Goal: Transaction & Acquisition: Purchase product/service

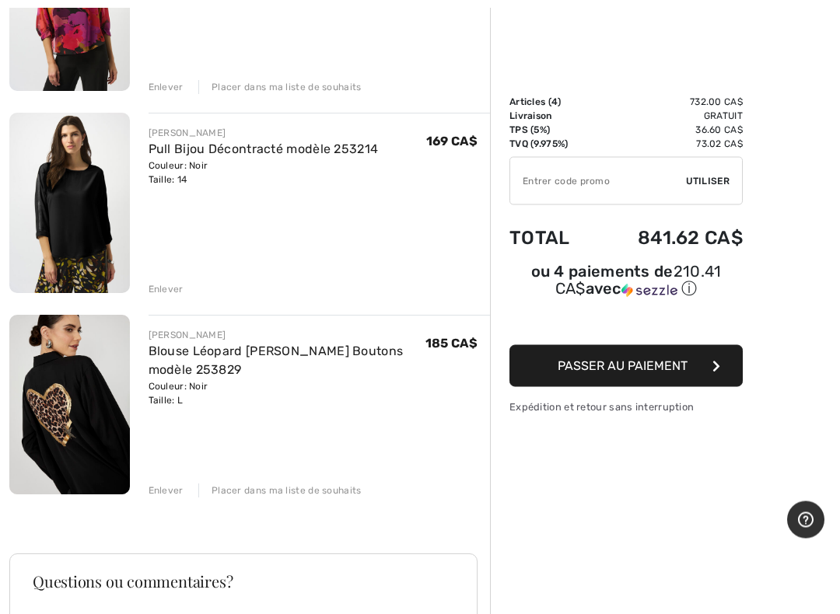
scroll to position [494, 0]
click at [169, 480] on div "FRANK LYMAN Blouse Léopard Bijoux Boutons modèle 253829 Couleur: Noir Taille: L…" at bounding box center [319, 406] width 342 height 183
click at [169, 491] on div "Enlever" at bounding box center [165, 491] width 35 height 14
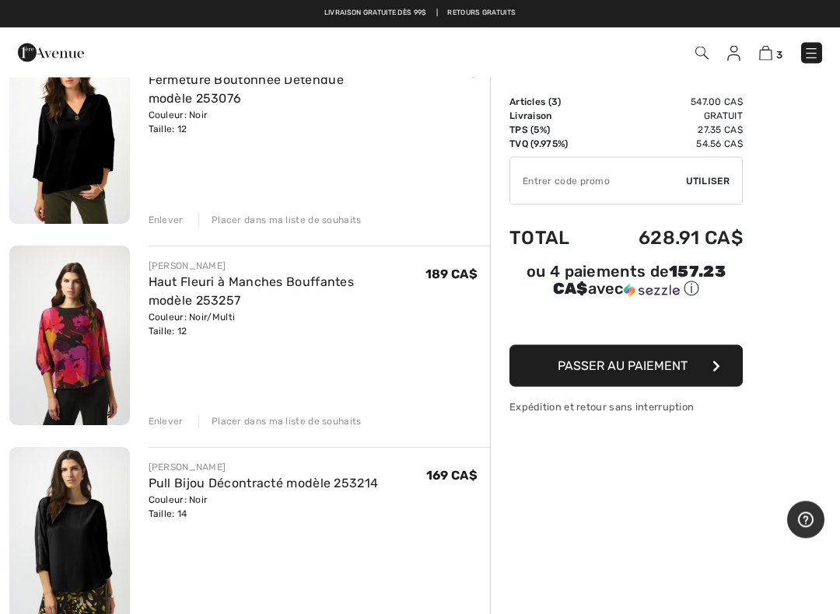
scroll to position [160, 0]
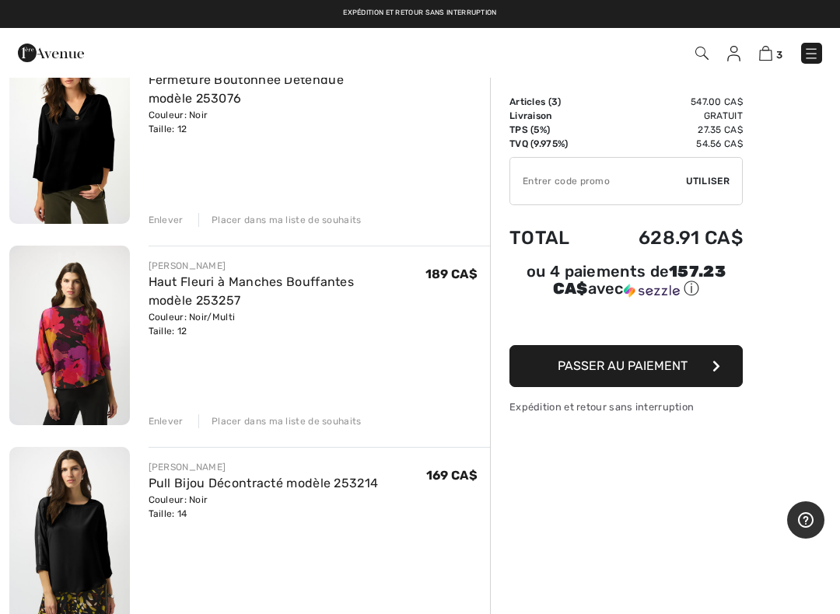
click at [179, 428] on div "Enlever" at bounding box center [165, 421] width 35 height 14
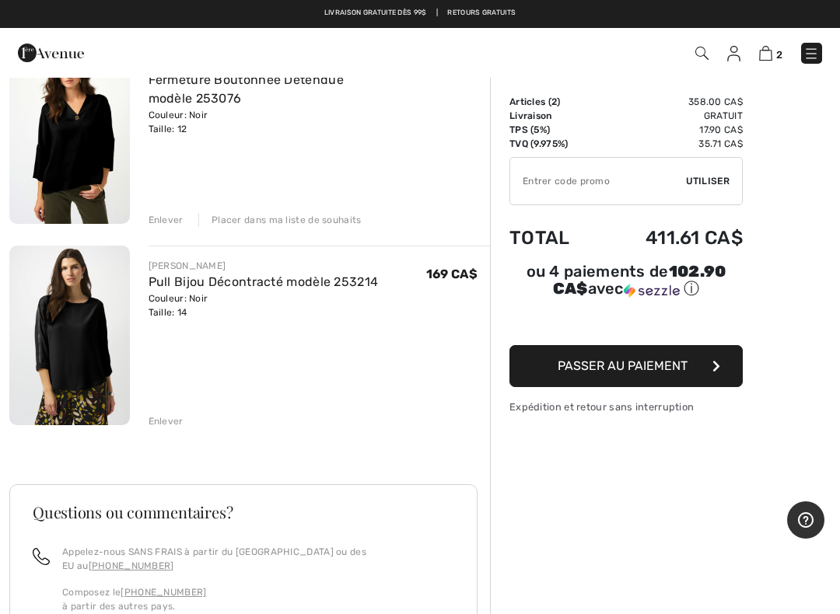
click at [177, 423] on div "Enlever" at bounding box center [165, 421] width 35 height 14
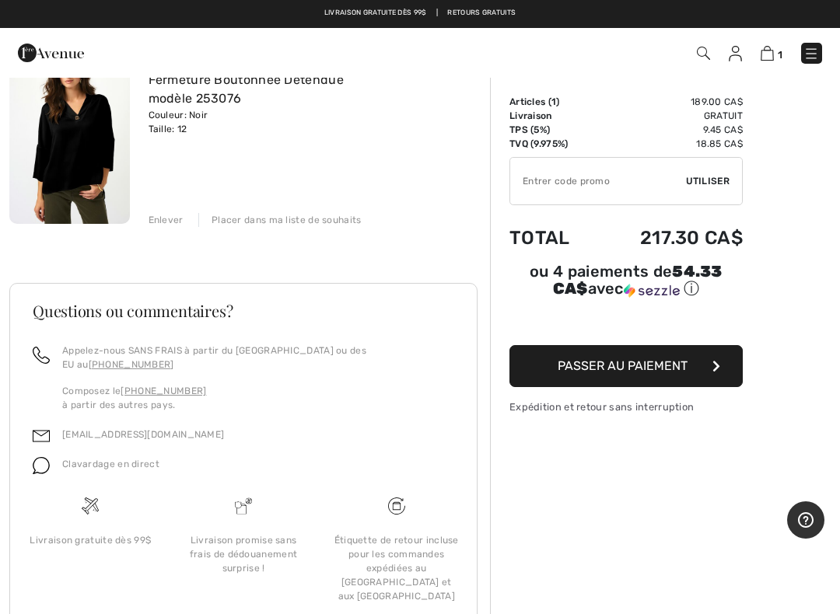
click at [99, 138] on img at bounding box center [69, 134] width 120 height 180
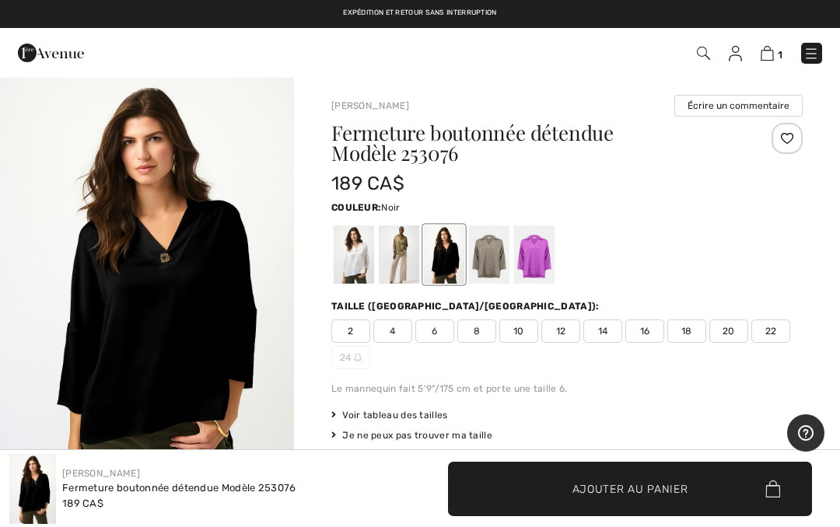
click at [536, 262] on div at bounding box center [534, 254] width 40 height 58
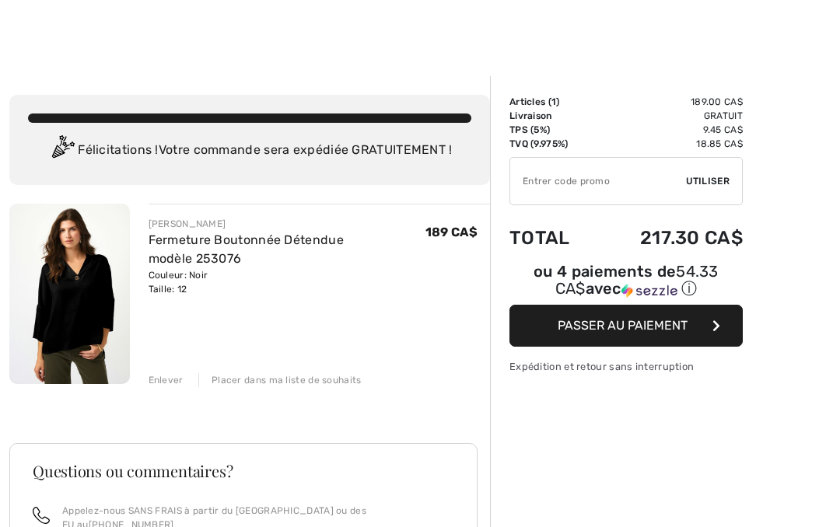
scroll to position [204, 0]
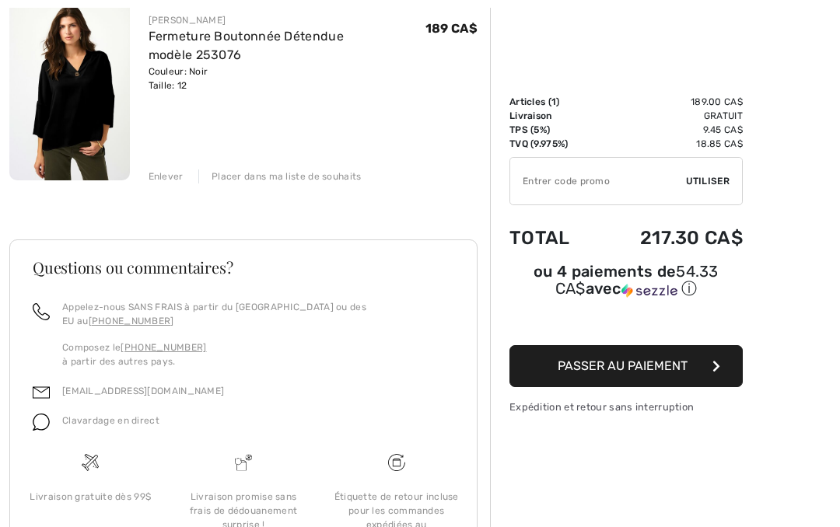
click at [694, 372] on button "Passer au paiement" at bounding box center [625, 366] width 233 height 42
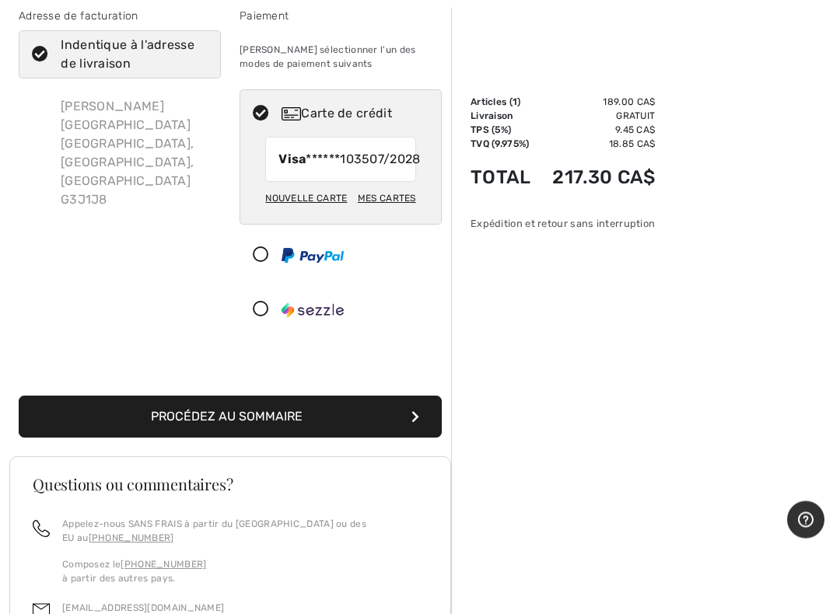
scroll to position [87, 0]
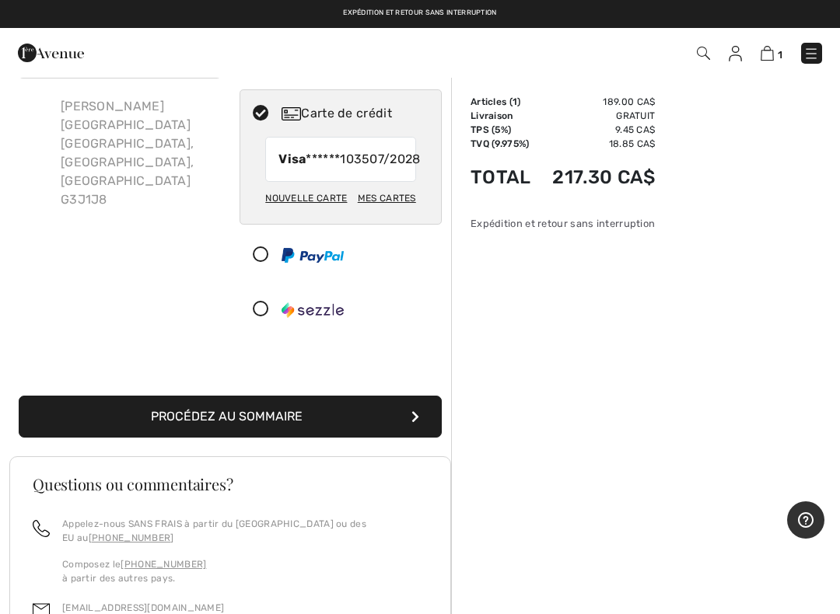
click at [406, 435] on button "Procédez au sommaire" at bounding box center [230, 417] width 423 height 42
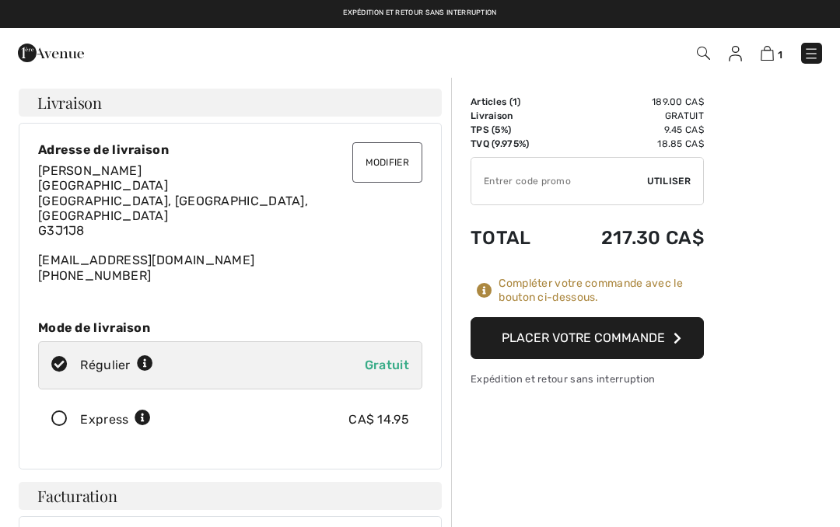
checkbox input "true"
click at [585, 336] on button "Placer votre commande" at bounding box center [586, 338] width 233 height 42
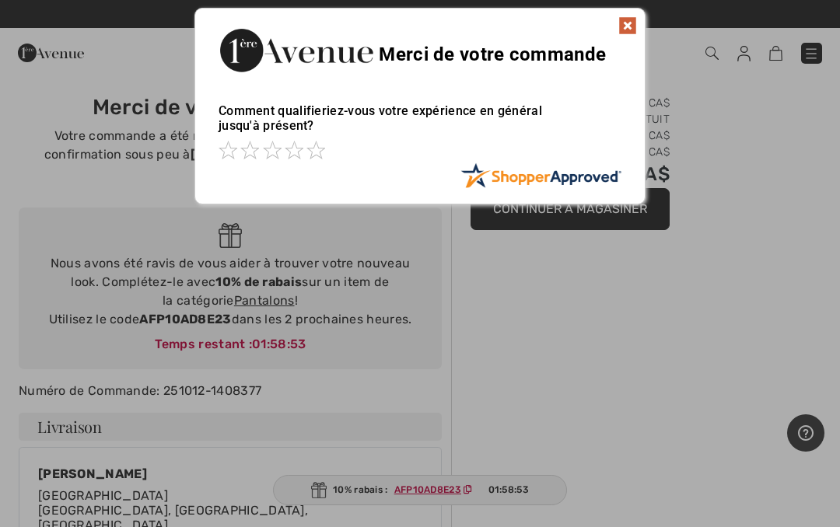
click at [450, 491] on div at bounding box center [420, 263] width 840 height 527
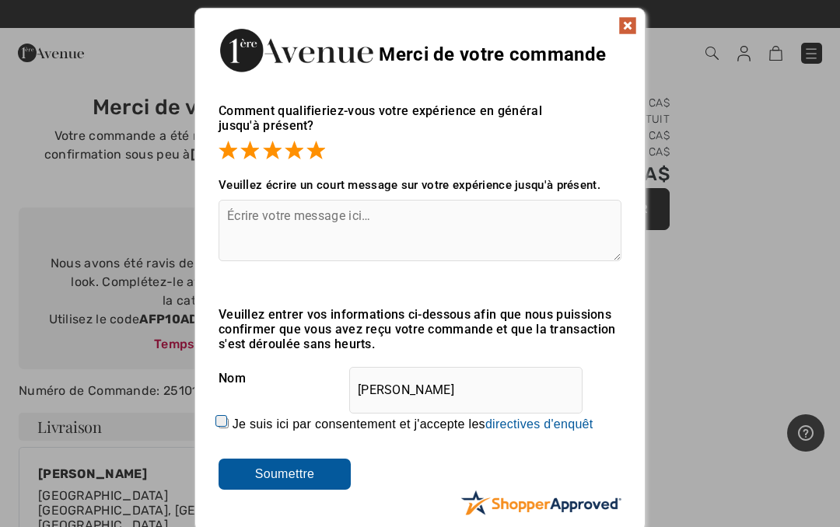
click at [229, 418] on input "Je suis ici par consentement et j'accepte les En soumettant une évaluation, vou…" at bounding box center [223, 423] width 10 height 10
checkbox input "true"
click at [316, 475] on input "Soumettre" at bounding box center [284, 474] width 132 height 31
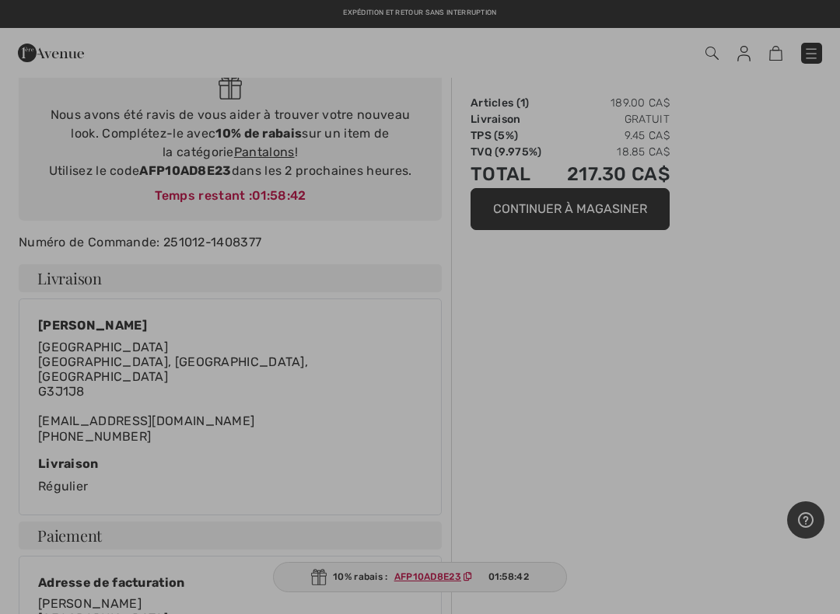
scroll to position [141, 0]
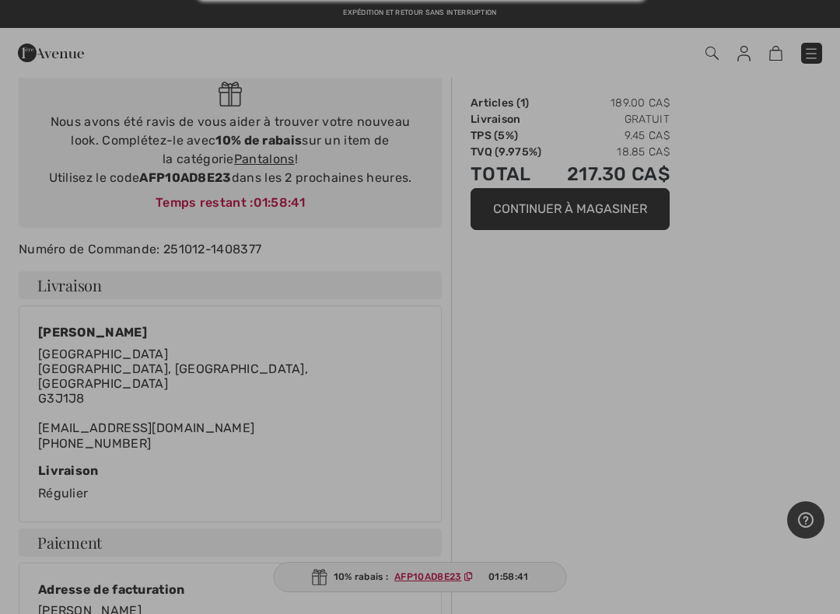
click at [435, 526] on div at bounding box center [420, 307] width 840 height 614
click at [819, 59] on div at bounding box center [420, 307] width 840 height 614
click at [805, 55] on div at bounding box center [420, 307] width 840 height 614
click at [815, 44] on div at bounding box center [420, 307] width 840 height 614
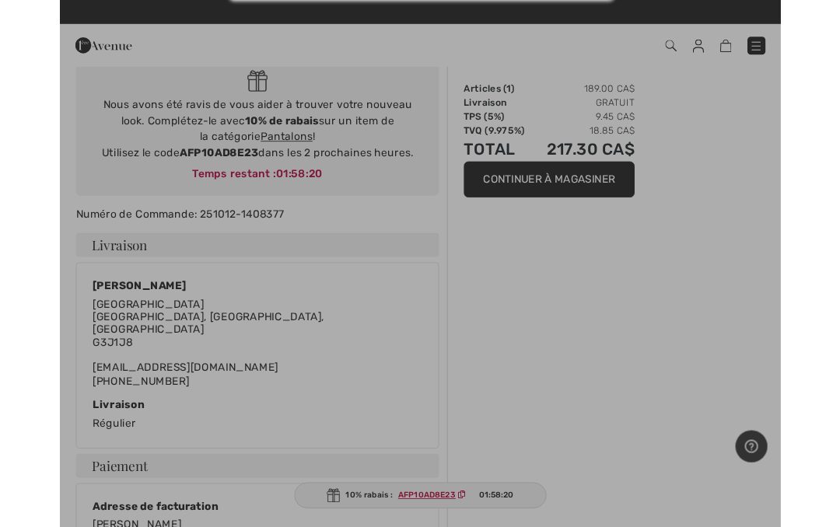
scroll to position [0, 0]
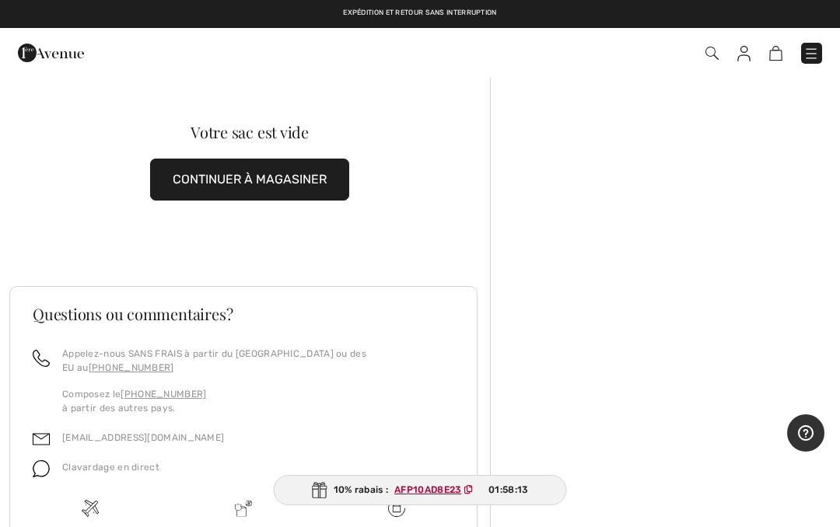
click at [818, 45] on link at bounding box center [811, 53] width 21 height 21
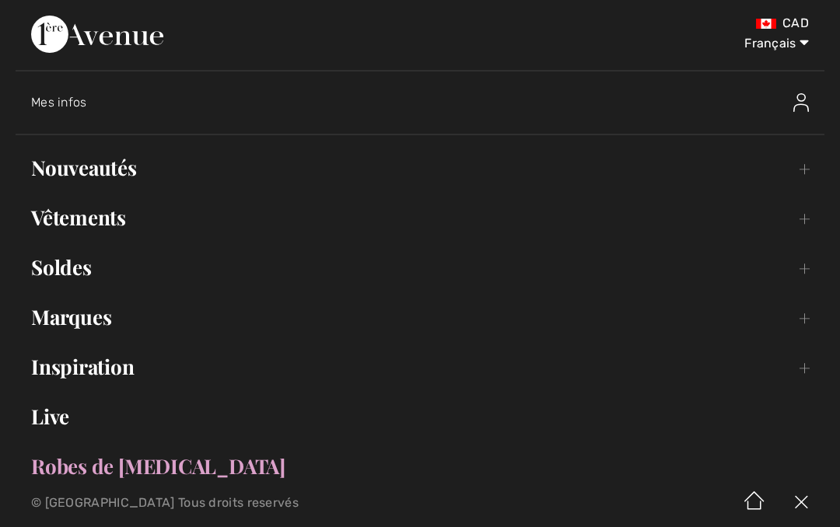
click at [120, 176] on link "Nouveautés Toggle submenu" at bounding box center [420, 168] width 808 height 34
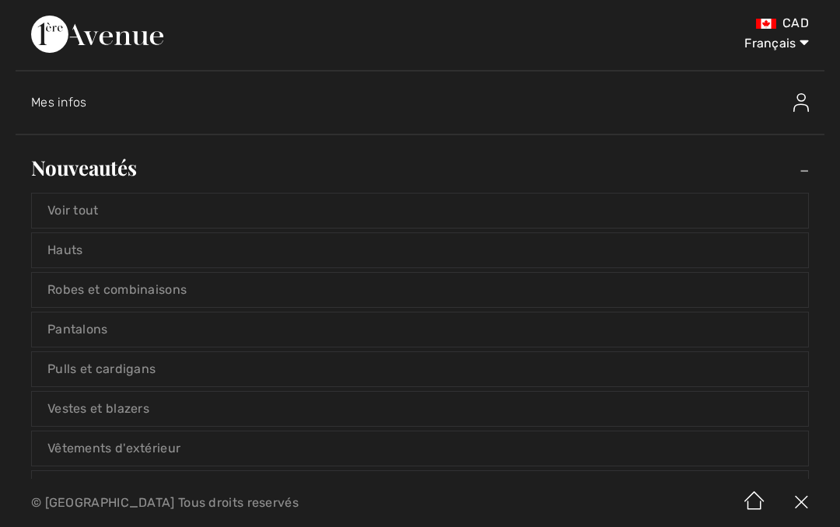
click at [113, 209] on link "Voir tout" at bounding box center [420, 211] width 776 height 34
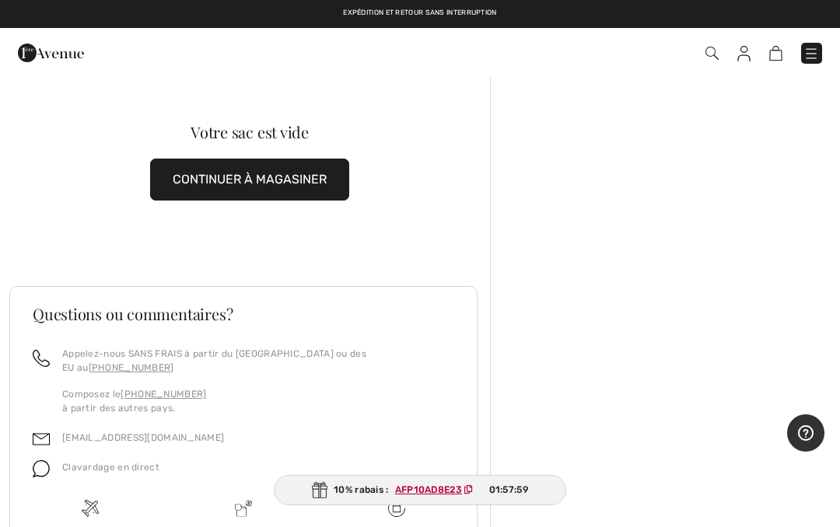
click at [808, 58] on img at bounding box center [811, 54] width 16 height 16
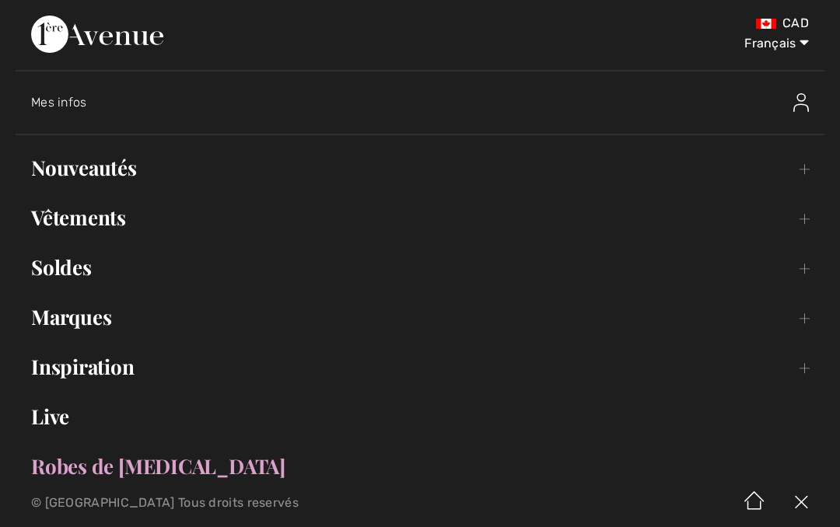
click at [104, 231] on link "Vêtements Toggle submenu" at bounding box center [420, 218] width 808 height 34
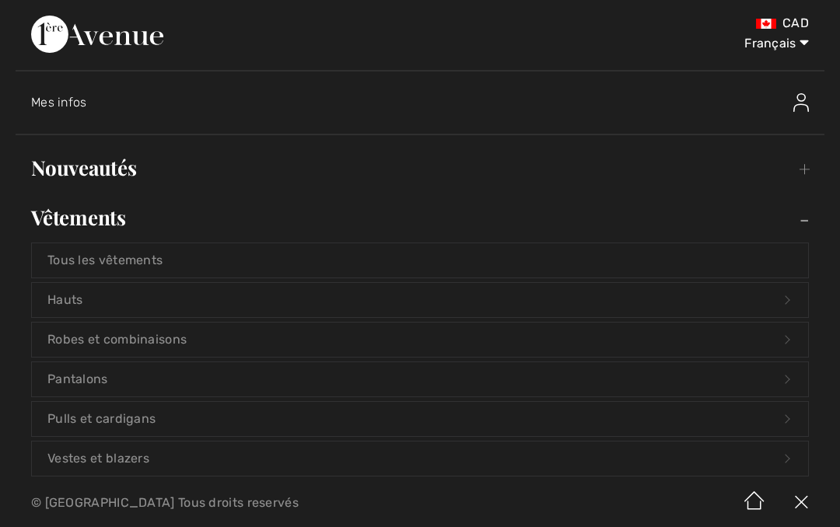
click at [256, 365] on link "Pantalons Open submenu" at bounding box center [420, 379] width 776 height 34
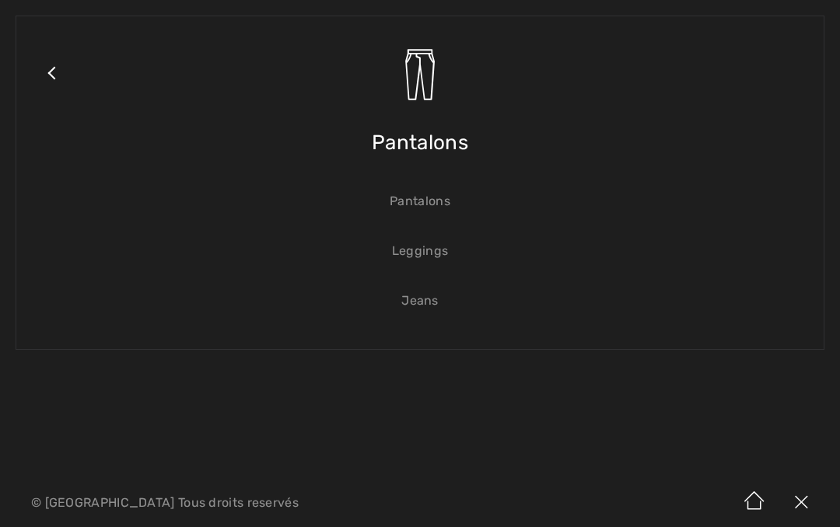
click at [421, 152] on span "Pantalons" at bounding box center [420, 142] width 96 height 55
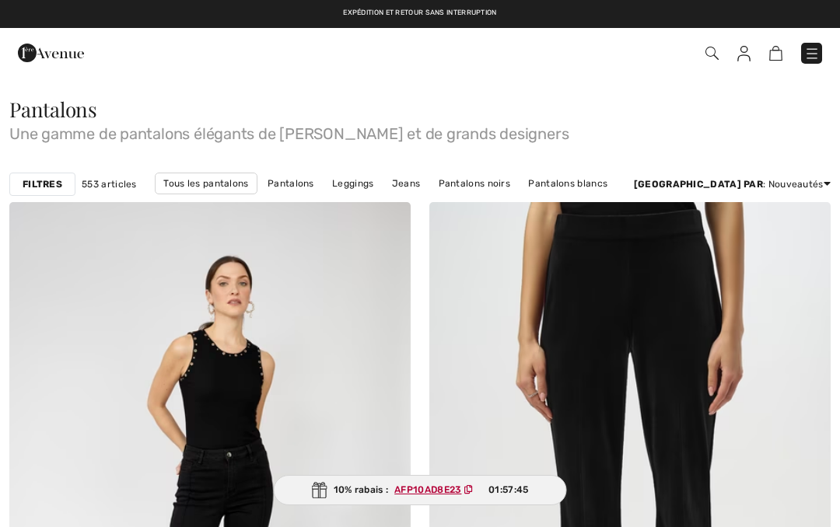
checkbox input "true"
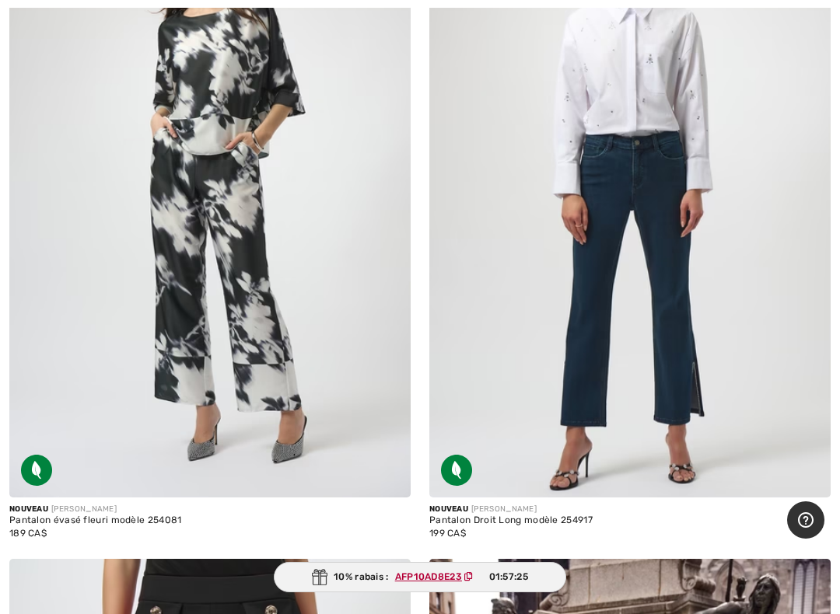
scroll to position [6660, 0]
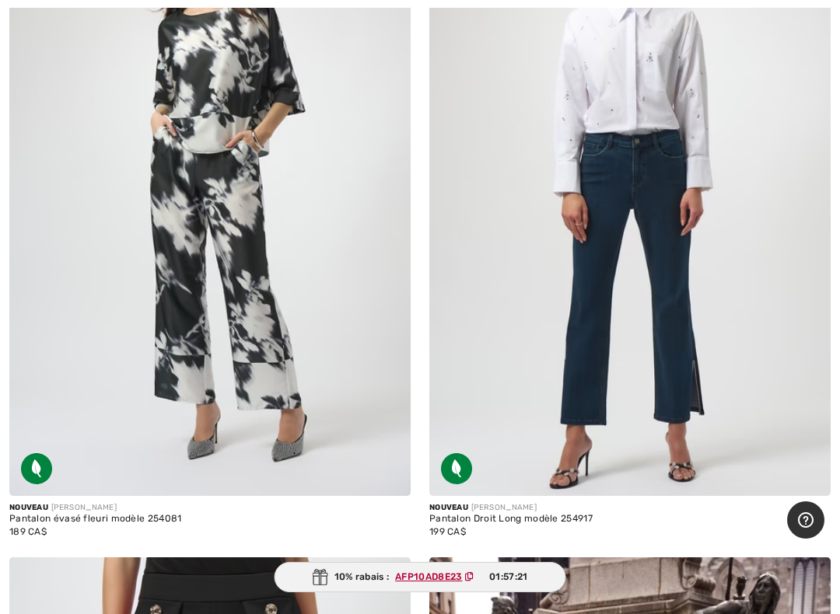
click at [615, 190] on img at bounding box center [629, 195] width 401 height 602
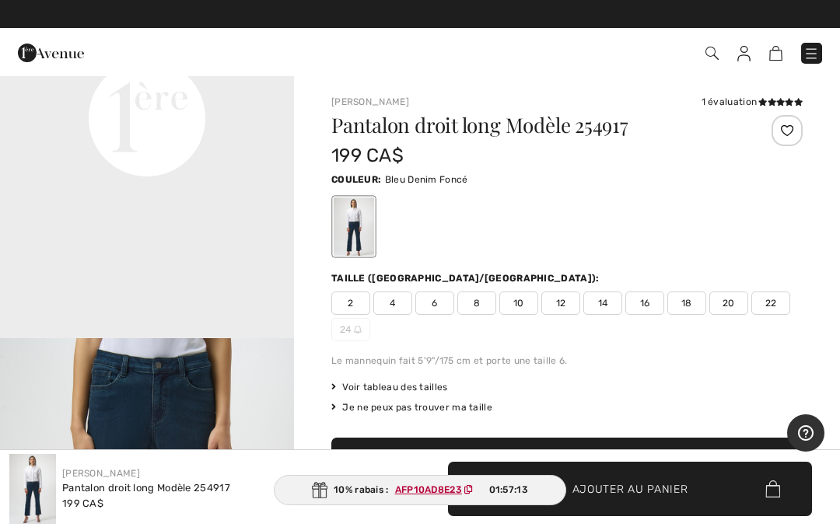
scroll to position [1061, 0]
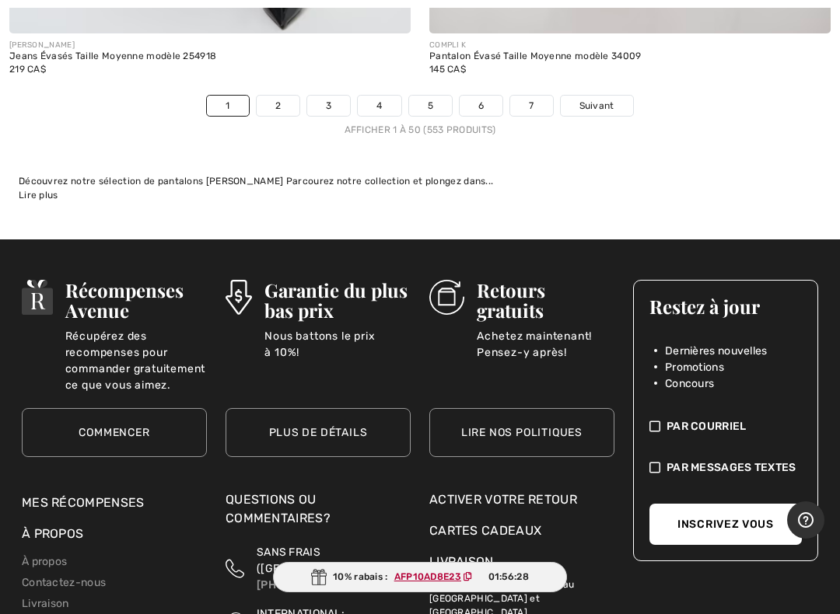
scroll to position [17651, 0]
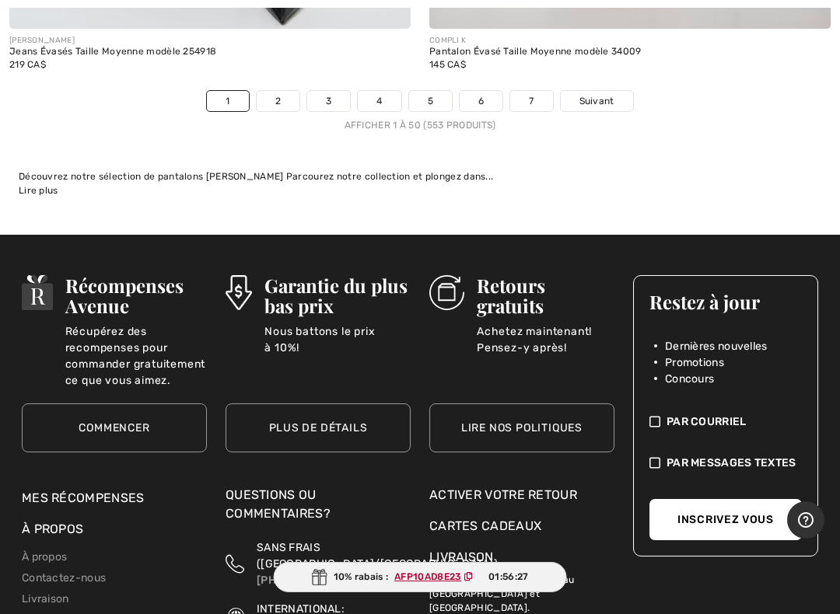
click at [602, 94] on span "Suivant" at bounding box center [596, 101] width 35 height 14
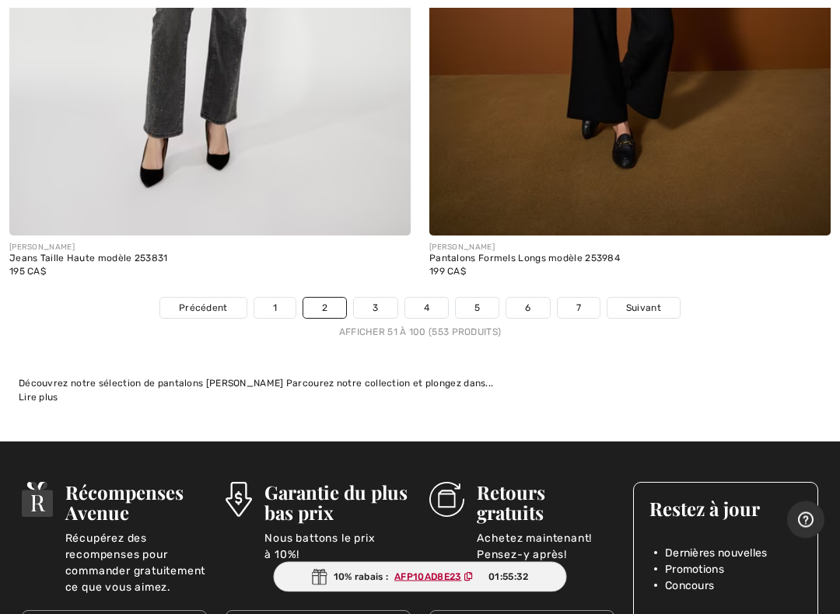
scroll to position [17470, 0]
click at [657, 301] on span "Suivant" at bounding box center [643, 308] width 35 height 14
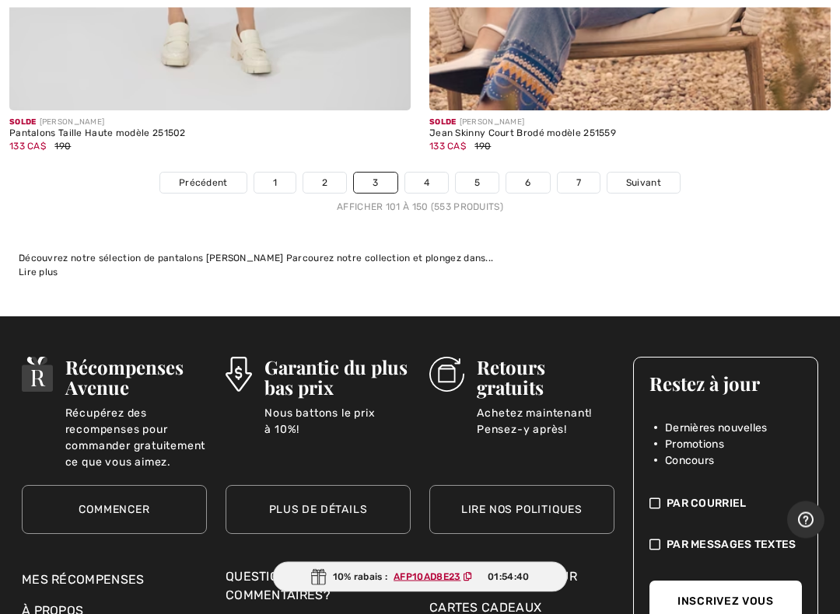
scroll to position [17518, 0]
click at [655, 176] on span "Suivant" at bounding box center [643, 183] width 35 height 14
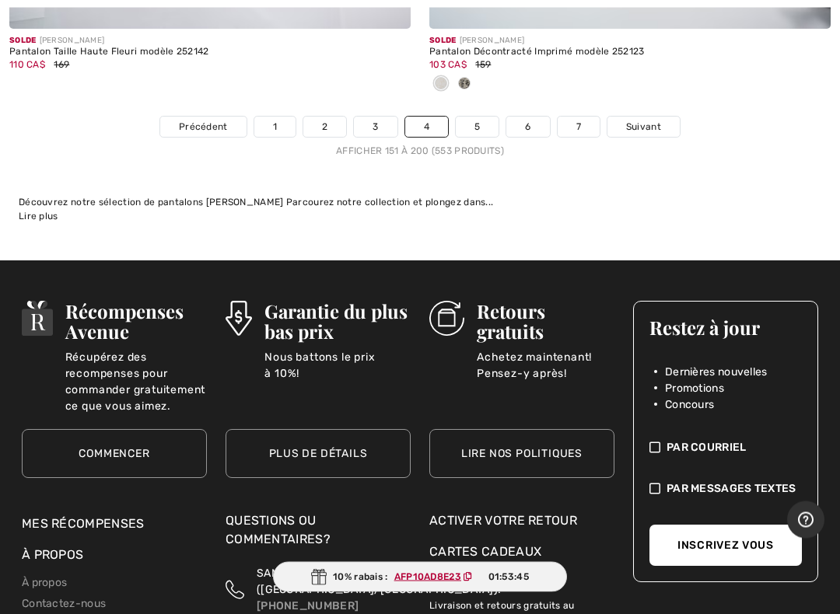
scroll to position [17548, 0]
click at [652, 120] on span "Suivant" at bounding box center [643, 127] width 35 height 14
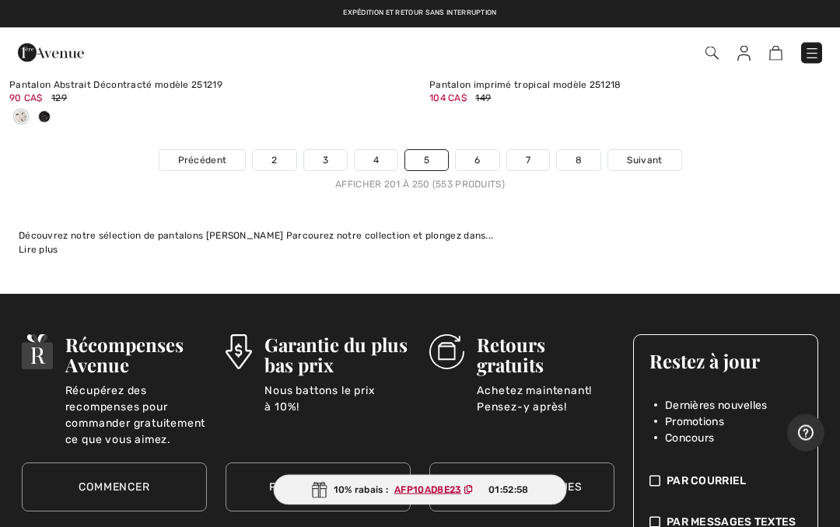
scroll to position [17669, 0]
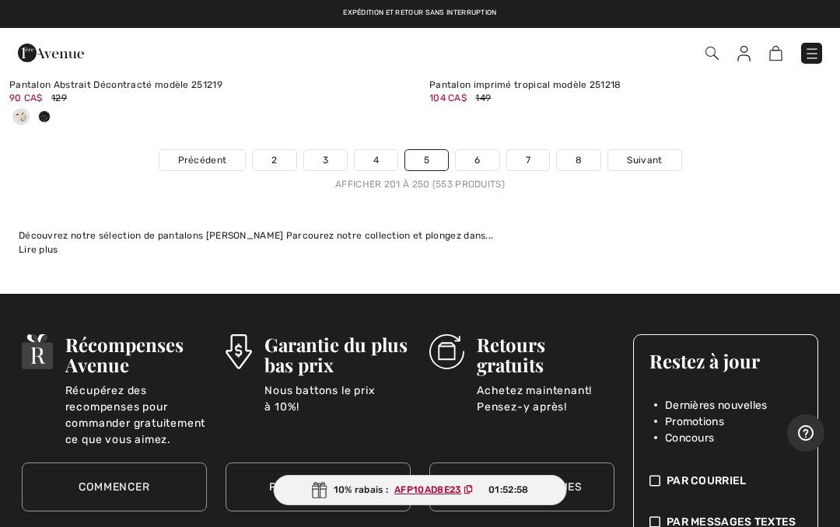
click at [651, 153] on span "Suivant" at bounding box center [644, 160] width 35 height 14
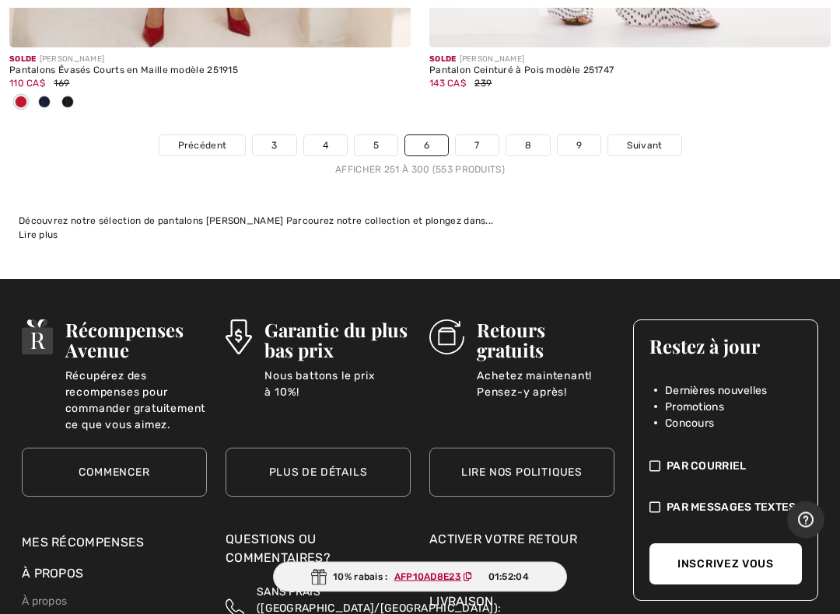
scroll to position [17636, 0]
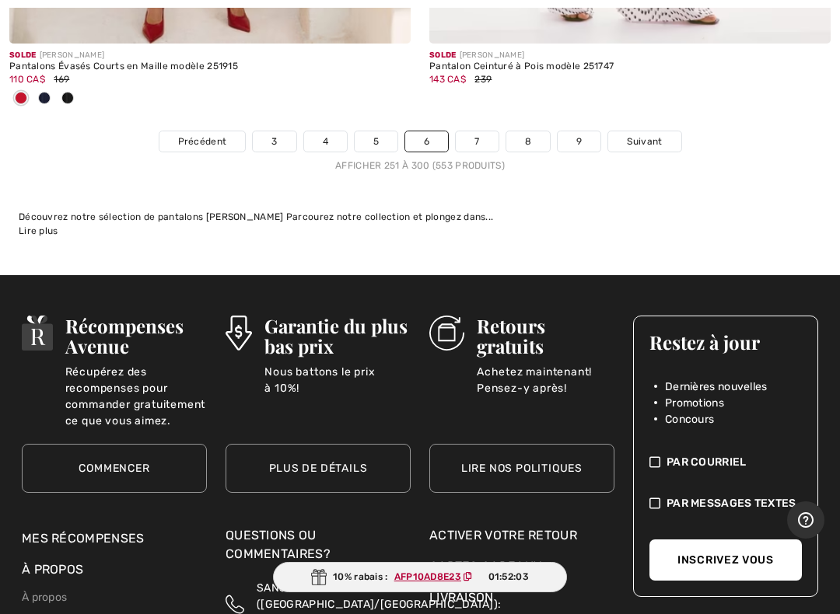
click at [646, 134] on span "Suivant" at bounding box center [644, 141] width 35 height 14
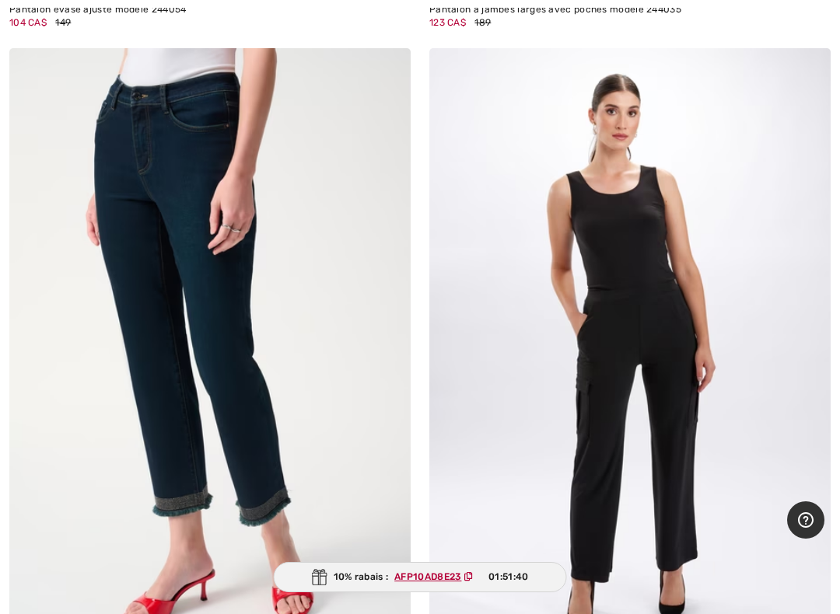
scroll to position [10007, 0]
click at [307, 337] on img at bounding box center [209, 348] width 401 height 602
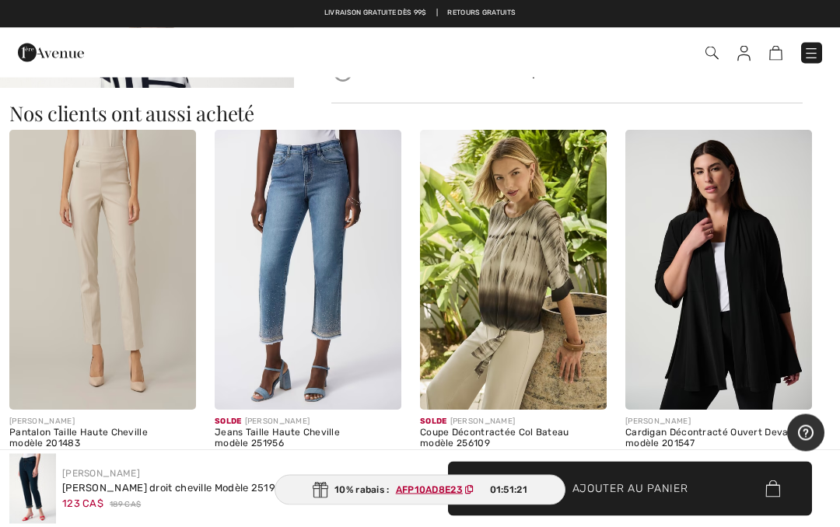
scroll to position [1405, 0]
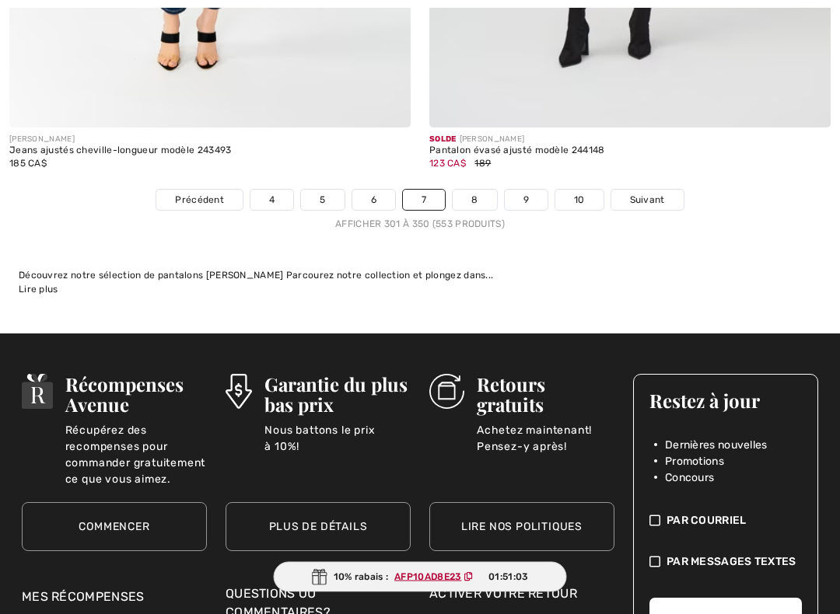
scroll to position [17449, 0]
click at [657, 193] on span "Suivant" at bounding box center [647, 200] width 35 height 14
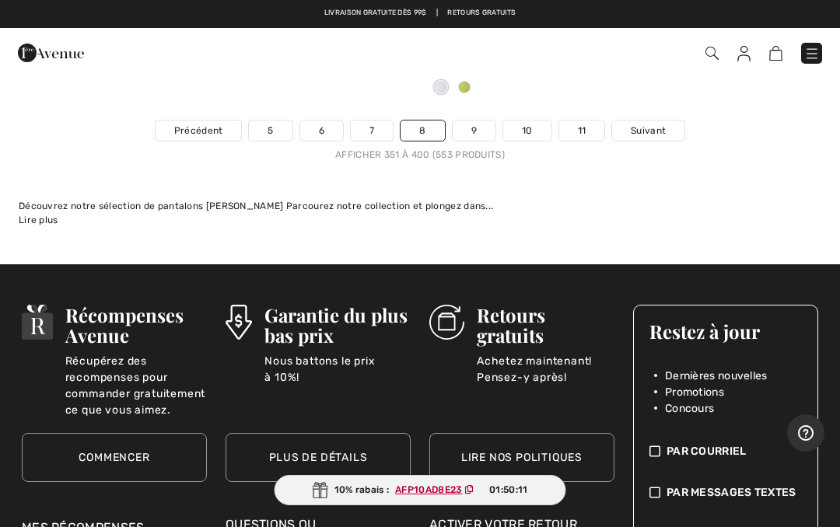
scroll to position [17615, 0]
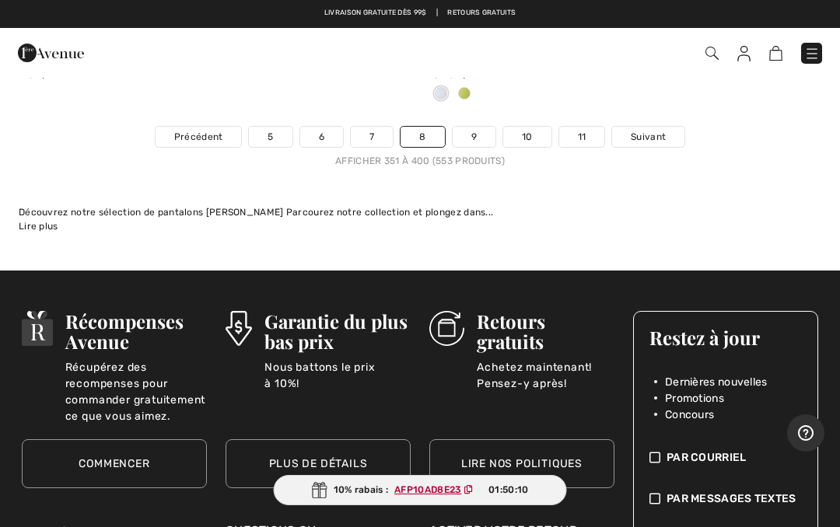
click at [648, 130] on span "Suivant" at bounding box center [647, 137] width 35 height 14
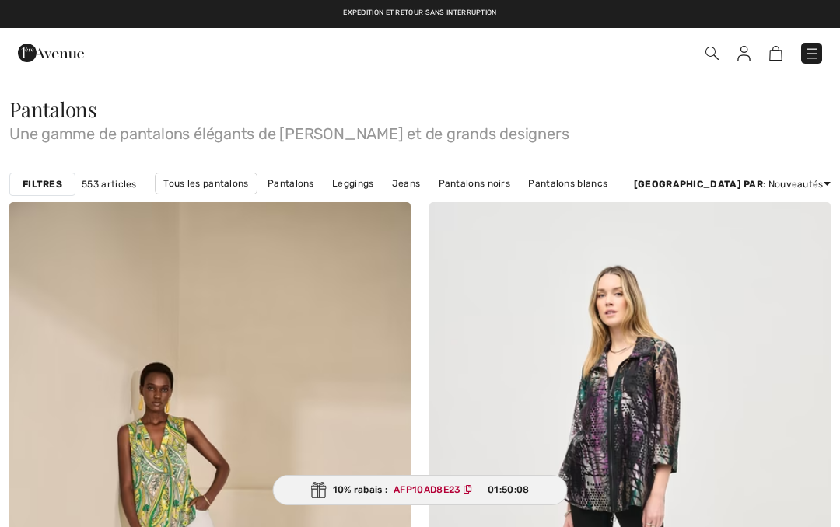
checkbox input "true"
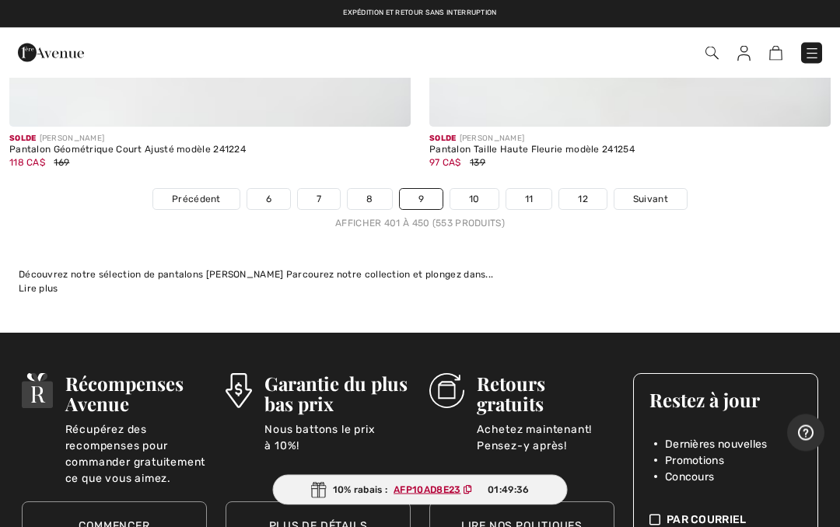
scroll to position [17630, 0]
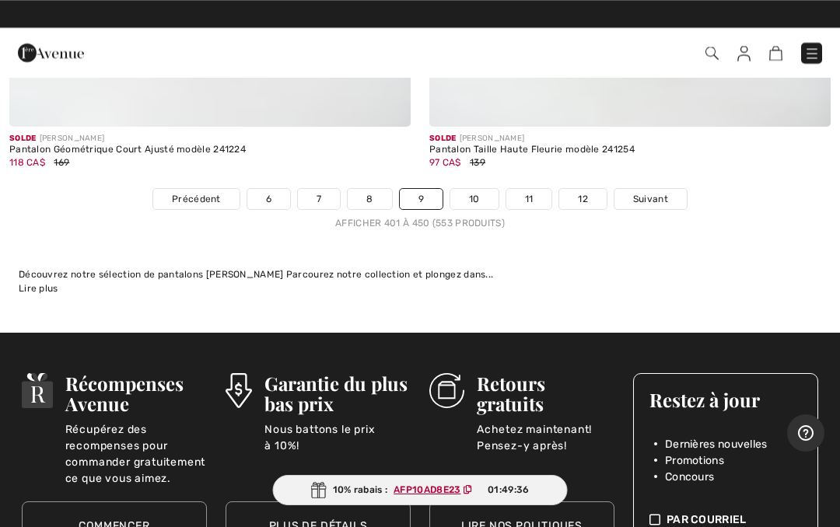
click at [659, 192] on span "Suivant" at bounding box center [650, 199] width 35 height 14
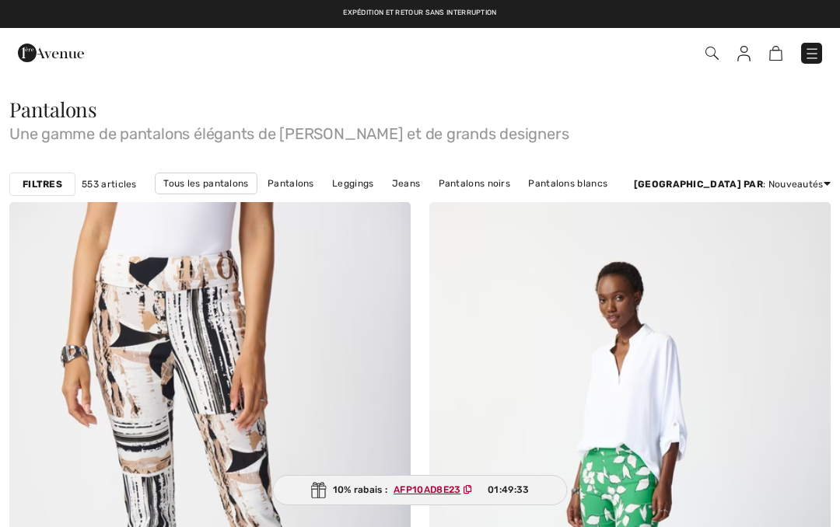
checkbox input "true"
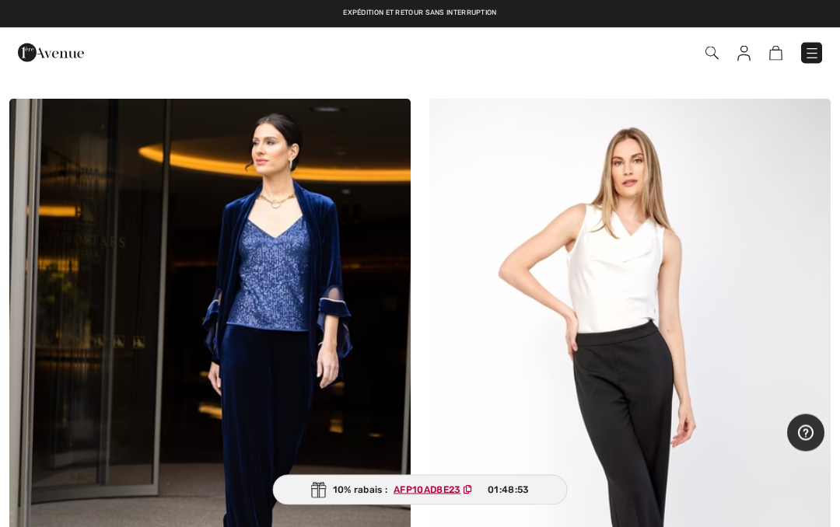
scroll to position [10592, 0]
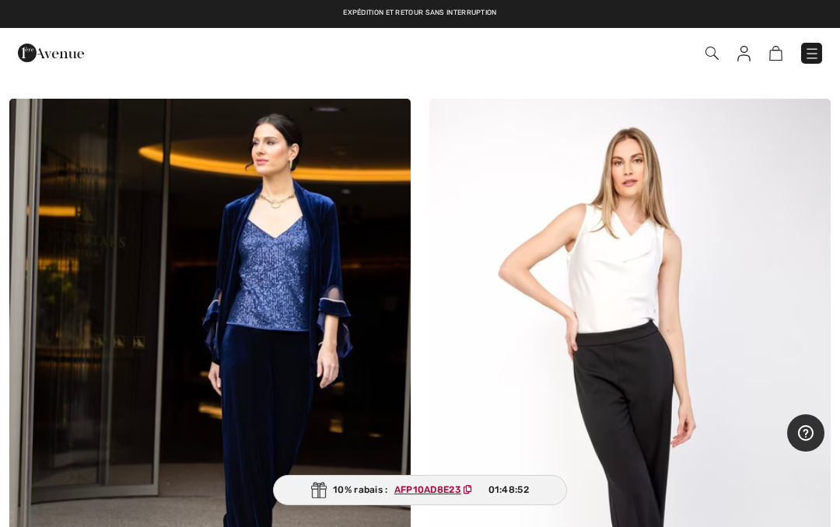
click at [819, 43] on link at bounding box center [811, 53] width 21 height 21
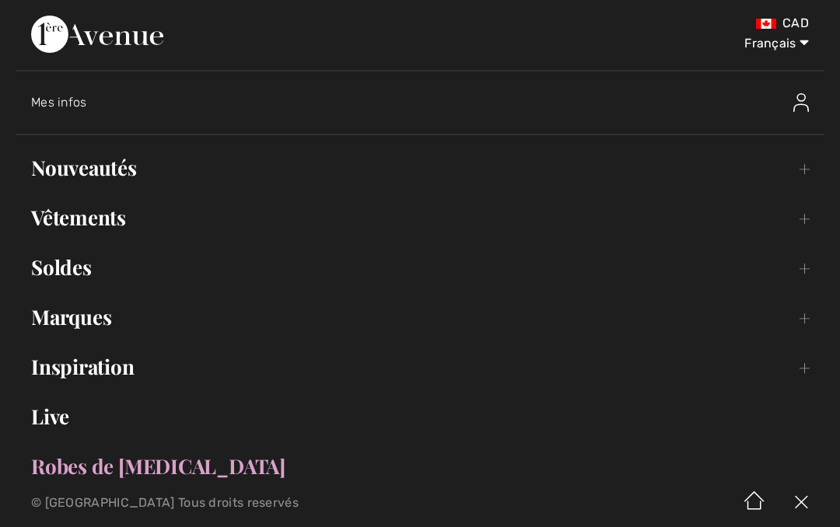
click at [108, 232] on link "Vêtements Toggle submenu" at bounding box center [420, 218] width 808 height 34
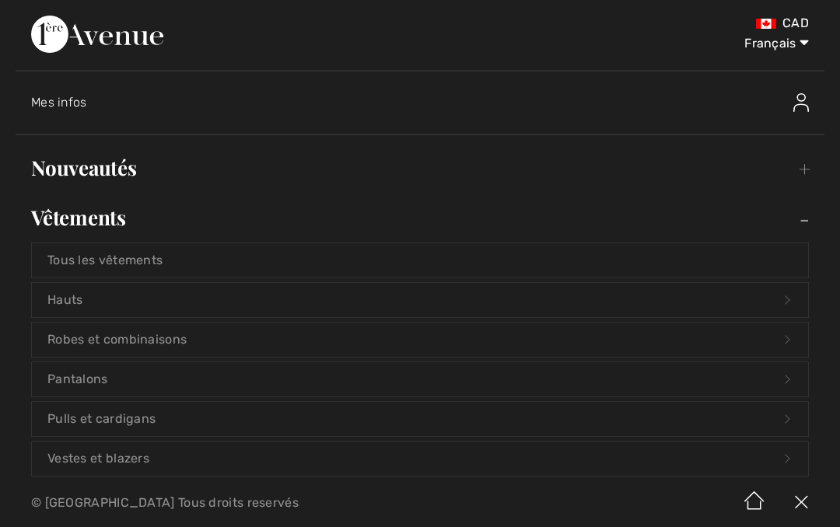
click at [132, 459] on link "Vestes et blazers Open submenu" at bounding box center [420, 459] width 776 height 34
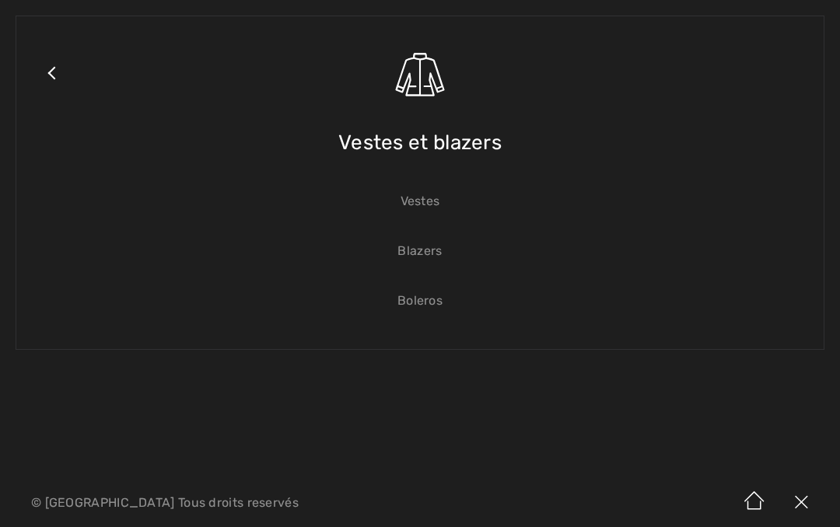
click at [468, 152] on span "Vestes et blazers" at bounding box center [419, 142] width 163 height 55
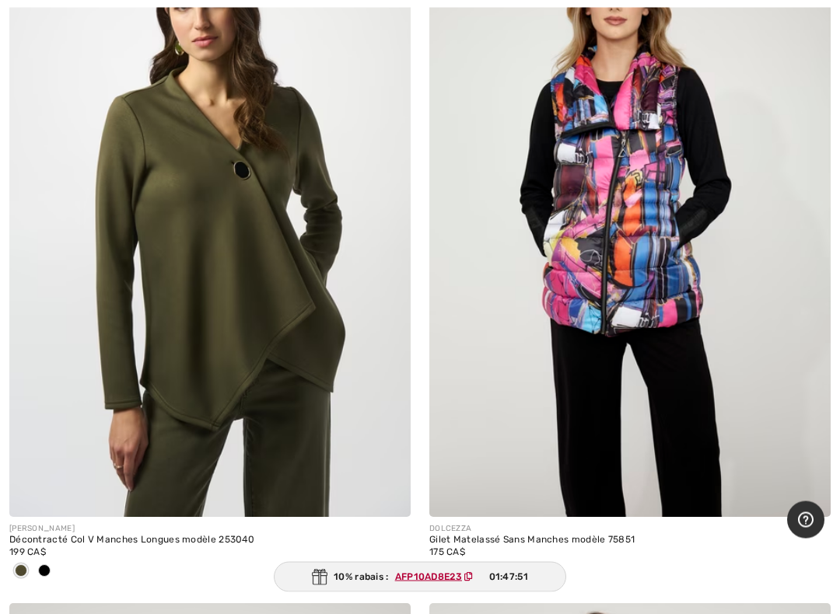
scroll to position [15016, 0]
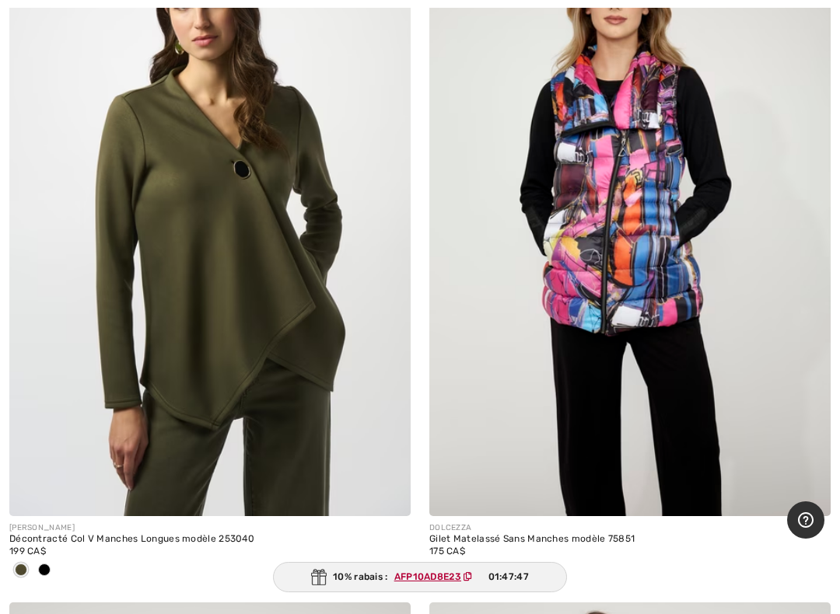
click at [305, 155] on img at bounding box center [209, 215] width 401 height 602
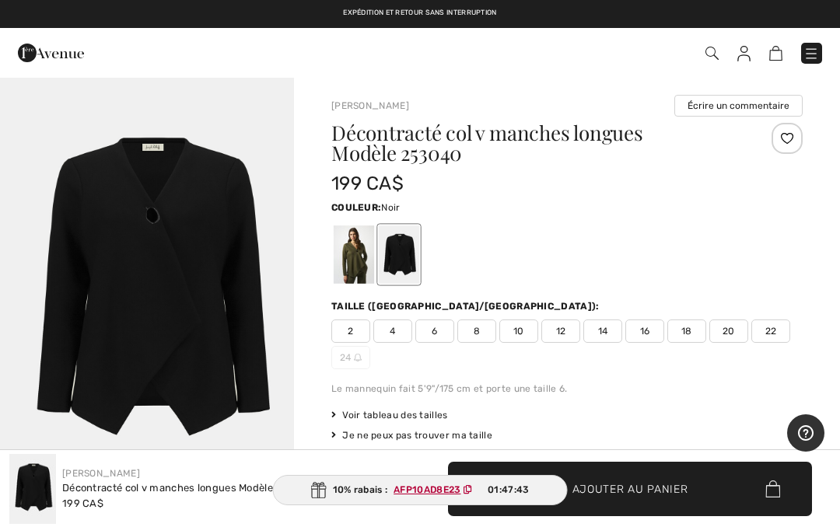
click at [376, 265] on div at bounding box center [566, 254] width 471 height 65
click at [257, 297] on img "1 / 1" at bounding box center [147, 296] width 294 height 441
click at [407, 257] on div at bounding box center [399, 254] width 40 height 58
click at [352, 255] on div at bounding box center [353, 254] width 40 height 58
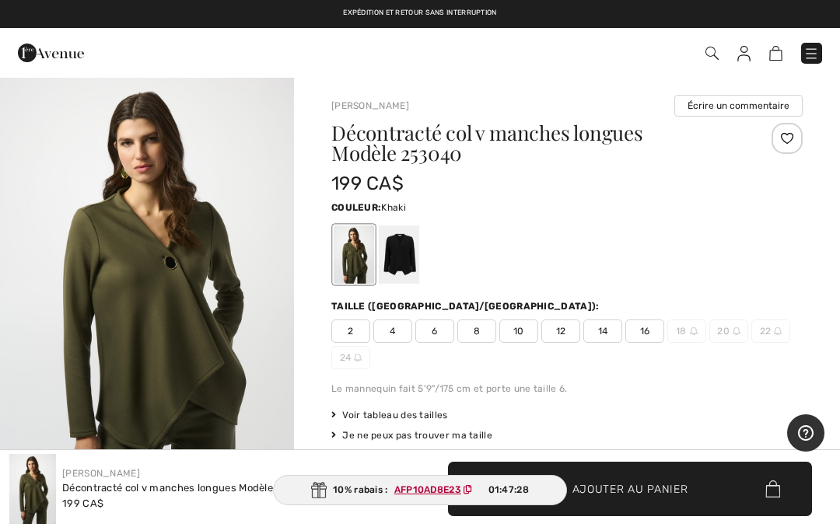
click at [408, 264] on div at bounding box center [399, 254] width 40 height 58
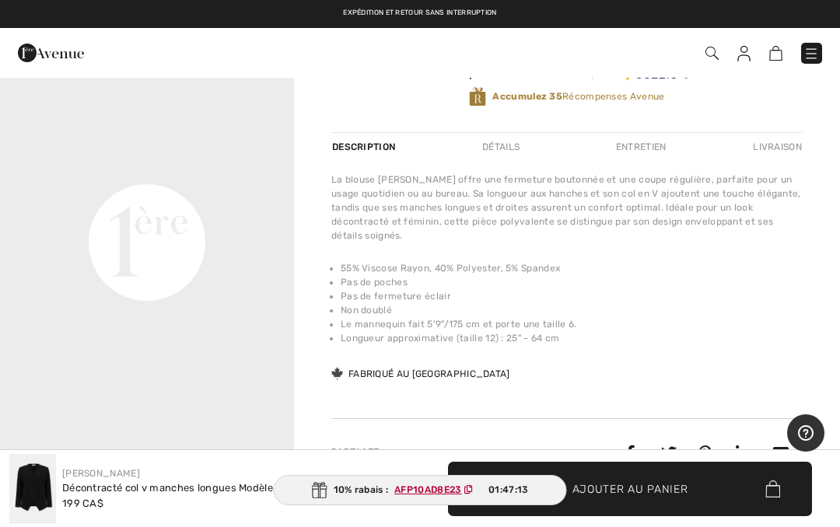
scroll to position [494, 0]
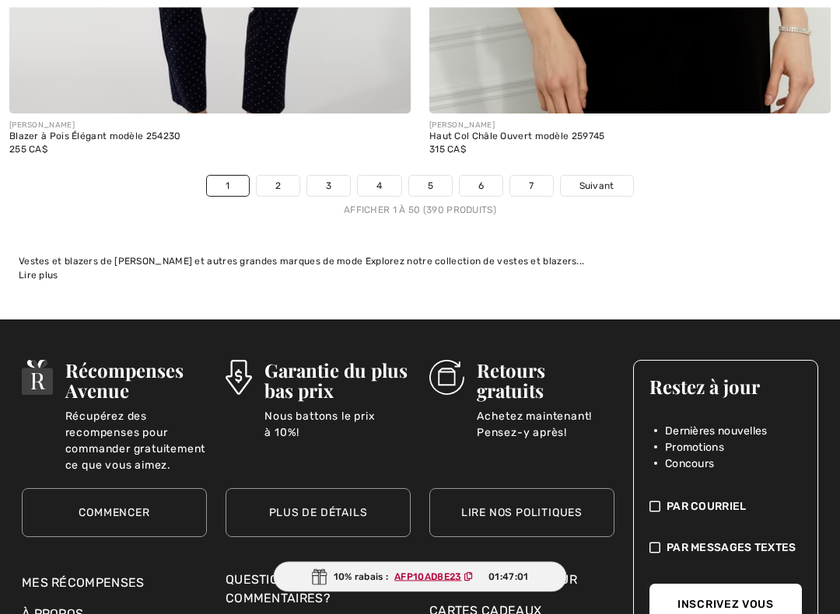
scroll to position [17566, 0]
click at [602, 179] on span "Suivant" at bounding box center [596, 186] width 35 height 14
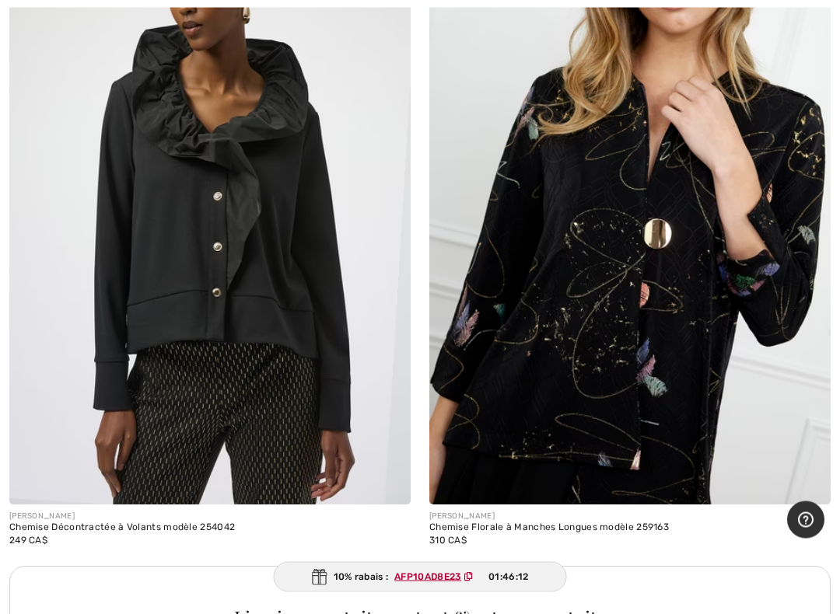
scroll to position [12141, 0]
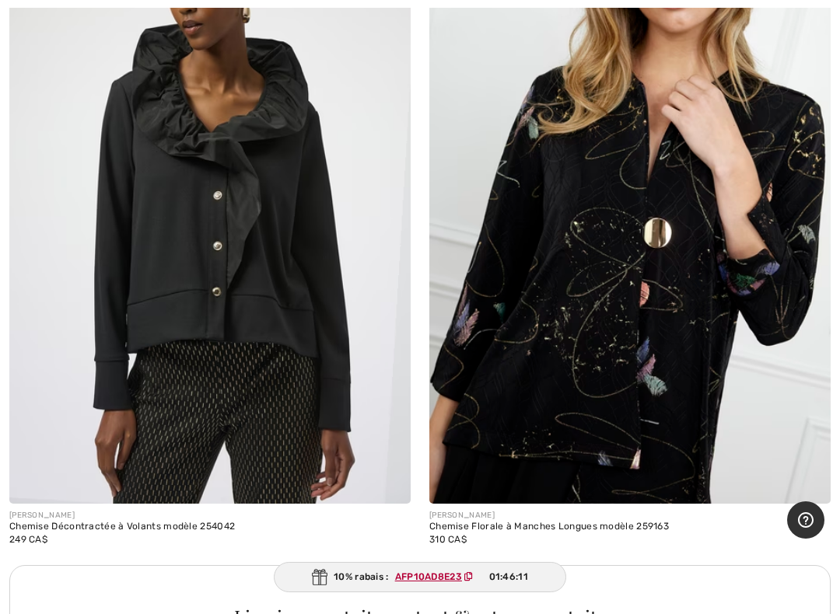
click at [738, 286] on img at bounding box center [629, 203] width 401 height 602
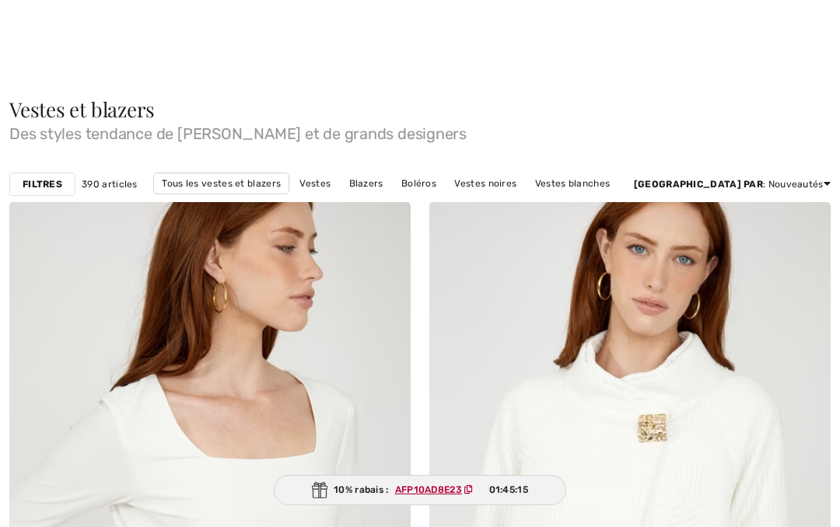
checkbox input "true"
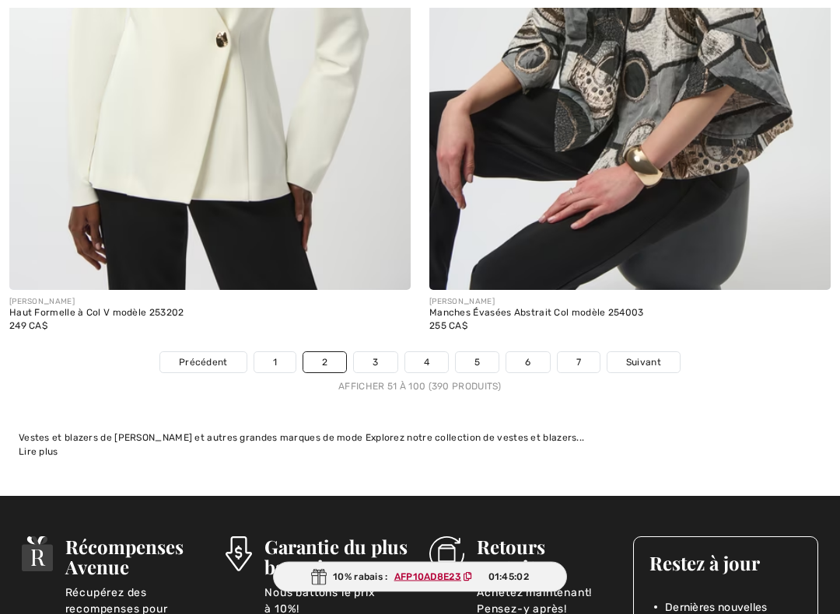
scroll to position [17313, 0]
click at [659, 355] on span "Suivant" at bounding box center [643, 362] width 35 height 14
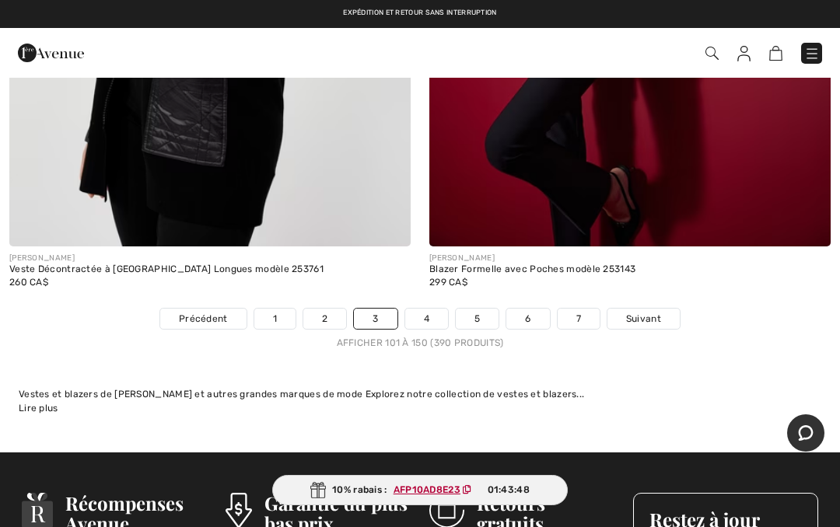
scroll to position [17380, 0]
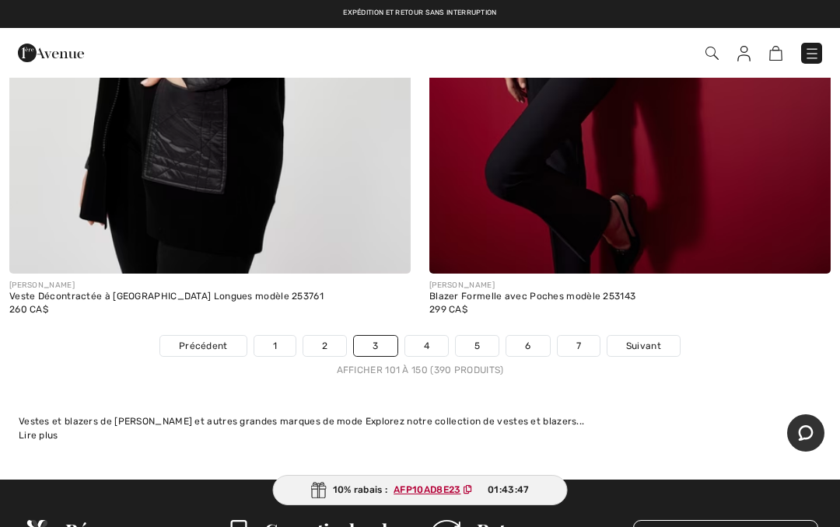
click at [662, 336] on link "Suivant" at bounding box center [643, 346] width 72 height 20
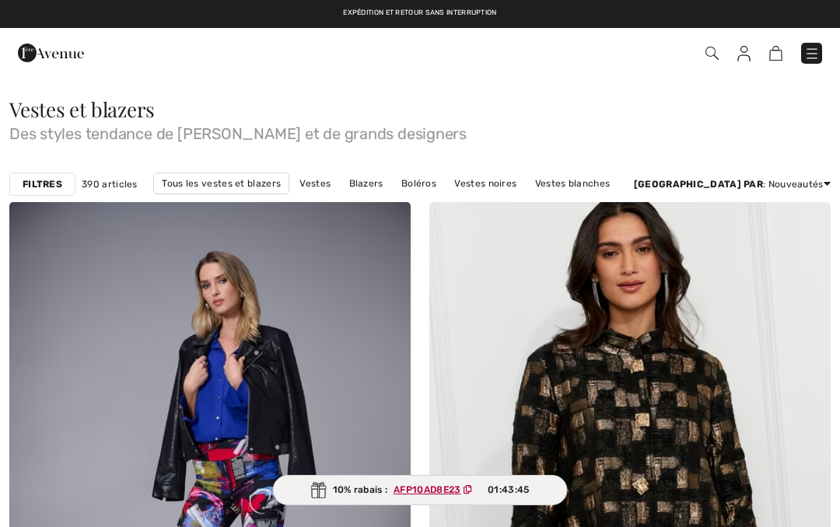
checkbox input "true"
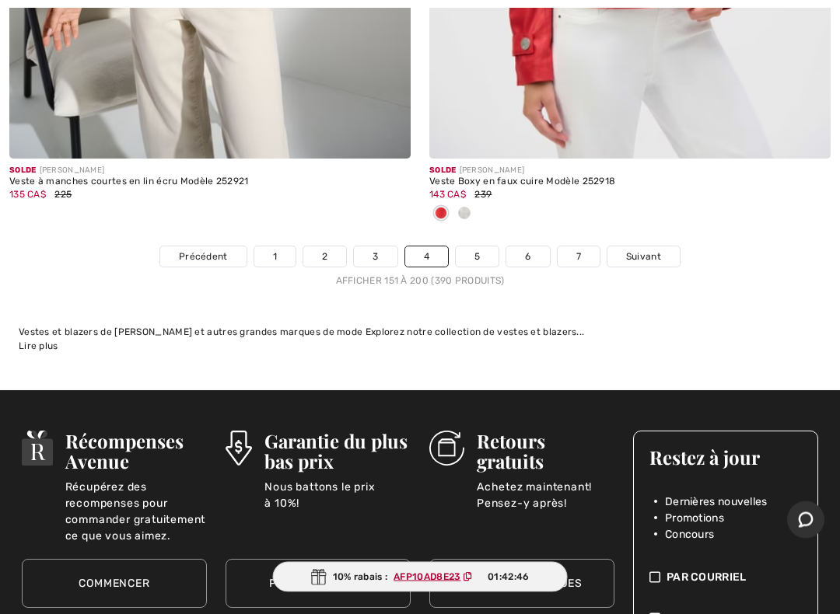
scroll to position [17470, 0]
click at [658, 250] on span "Suivant" at bounding box center [643, 257] width 35 height 14
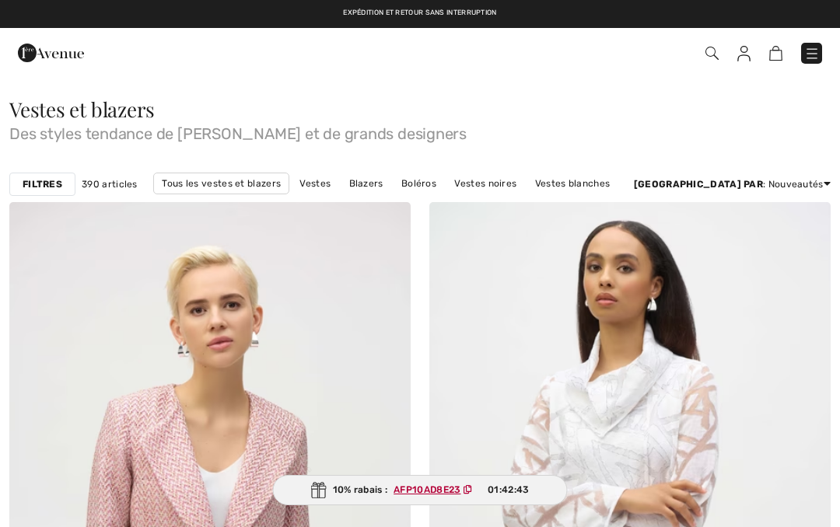
checkbox input "true"
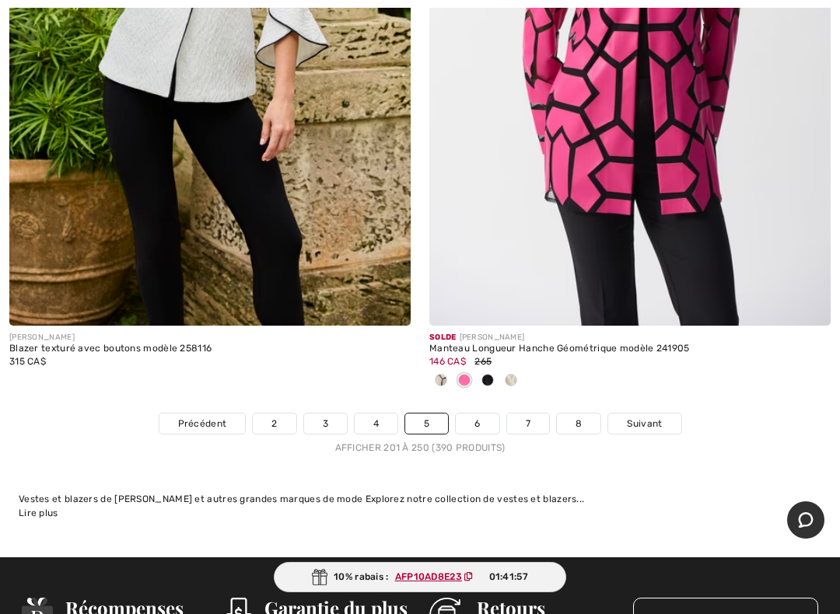
scroll to position [17368, 0]
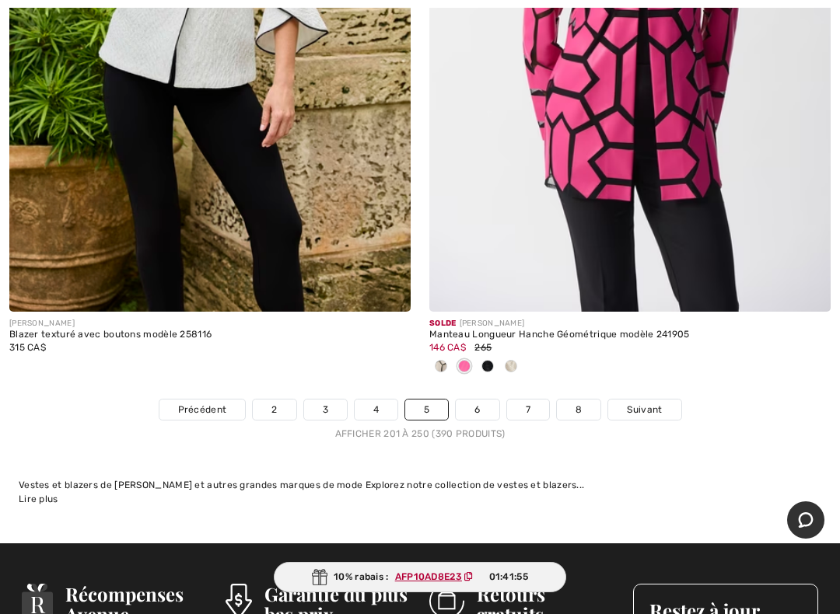
click at [670, 400] on link "Suivant" at bounding box center [644, 410] width 72 height 20
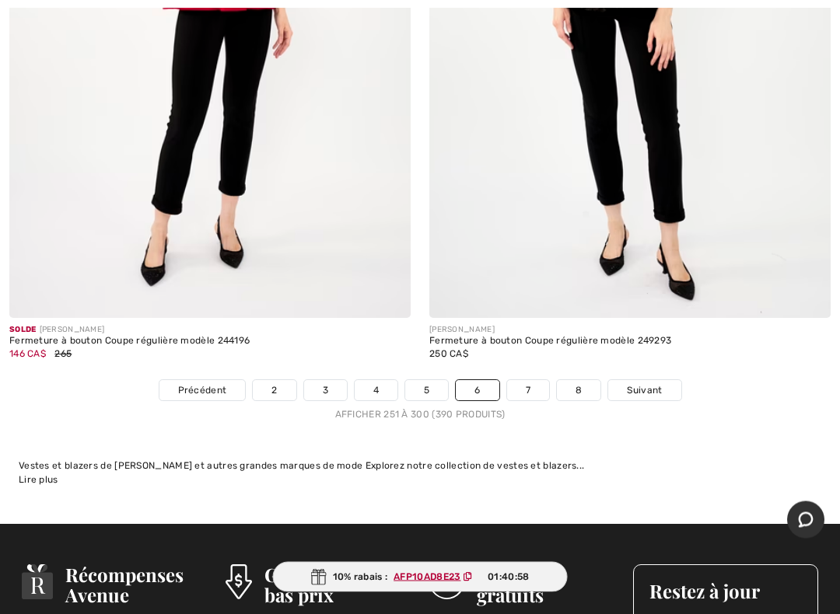
scroll to position [17259, 0]
click at [660, 383] on span "Suivant" at bounding box center [644, 390] width 35 height 14
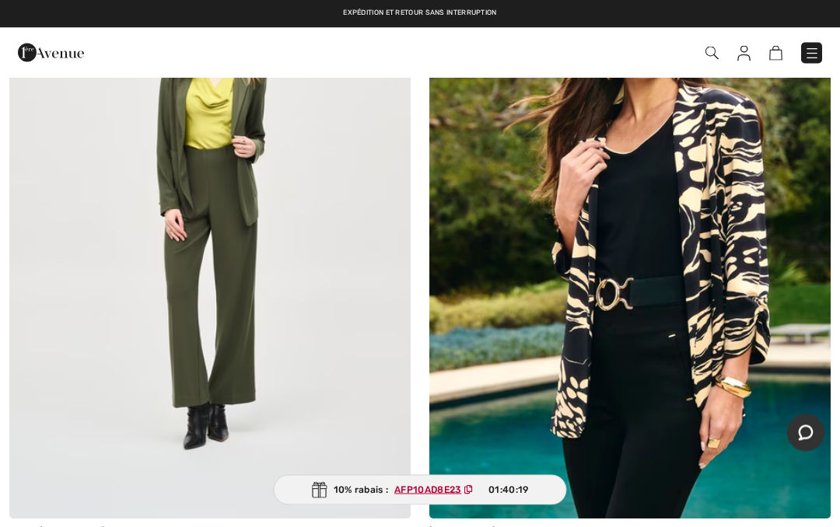
scroll to position [5261, 0]
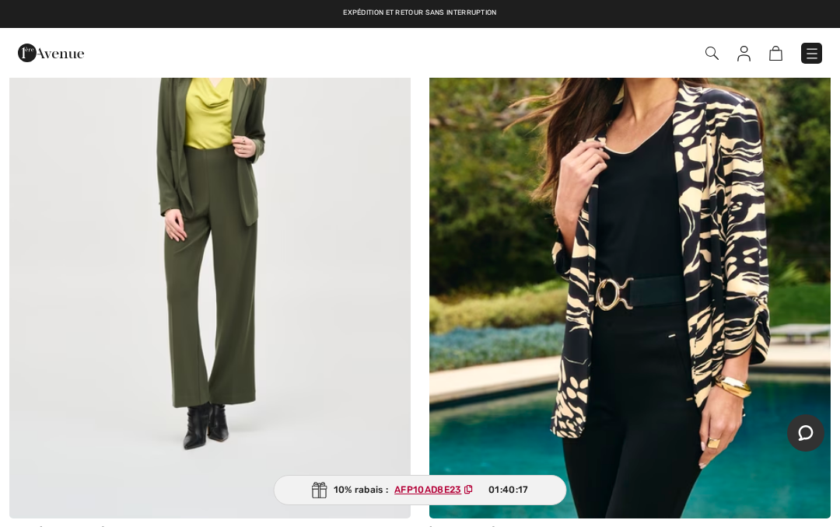
click at [763, 337] on img at bounding box center [629, 218] width 401 height 602
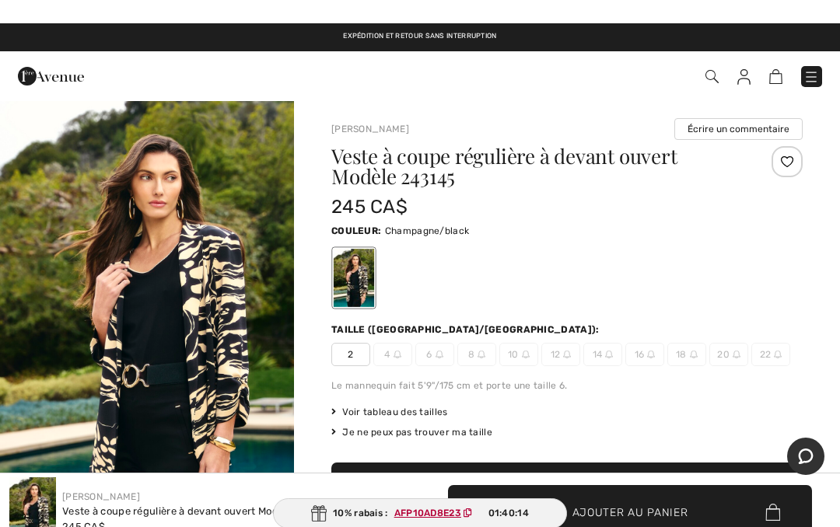
scroll to position [-19, 0]
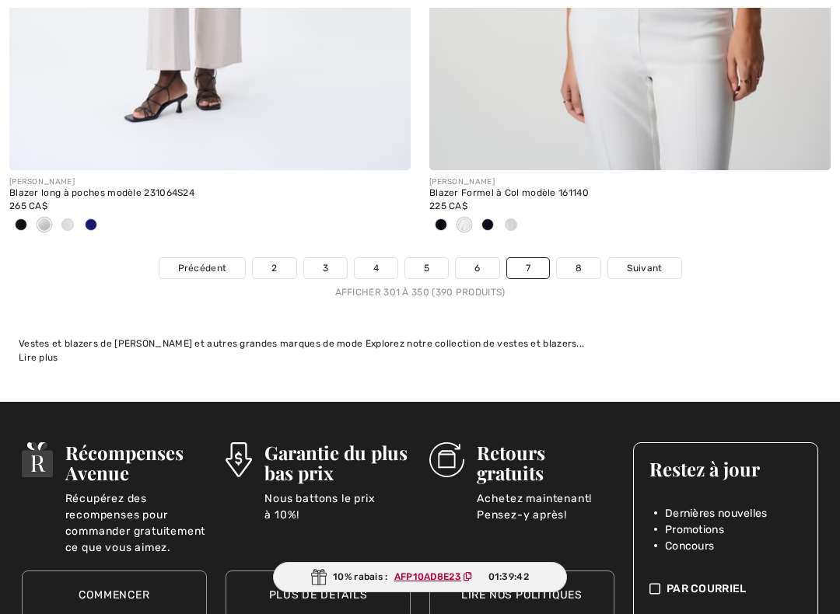
scroll to position [17489, 0]
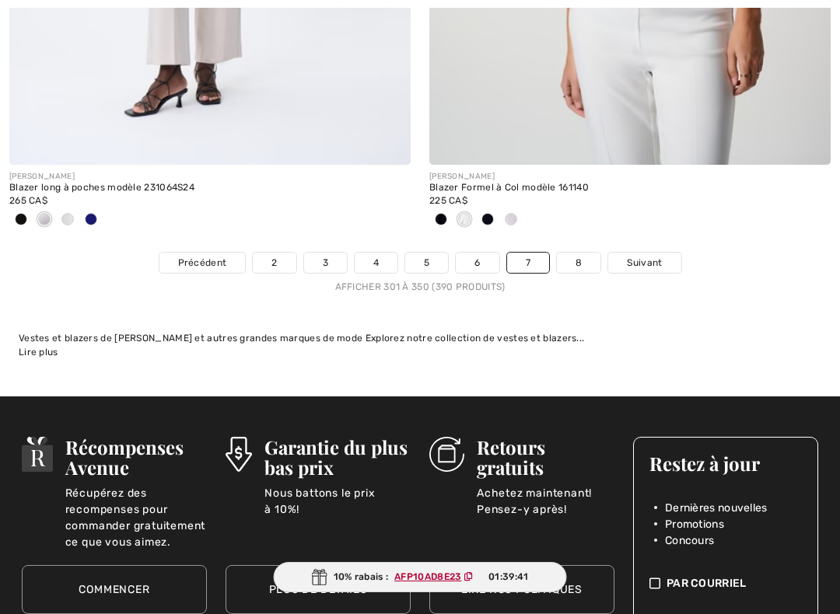
click at [661, 256] on span "Suivant" at bounding box center [644, 263] width 35 height 14
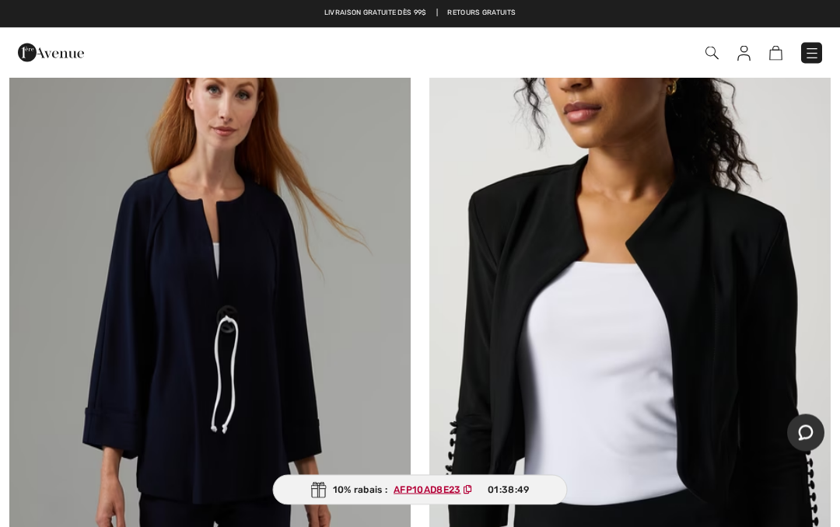
scroll to position [13512, 0]
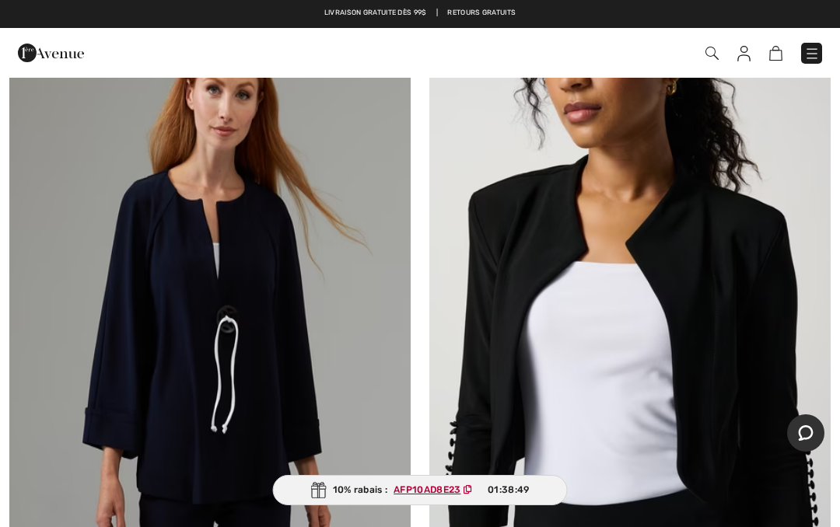
click at [815, 43] on link at bounding box center [811, 53] width 21 height 21
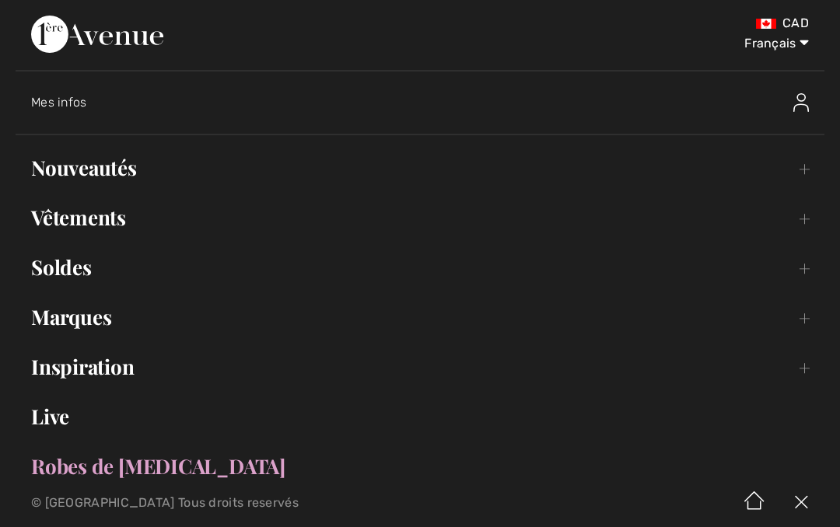
click at [52, 424] on link "Live" at bounding box center [420, 417] width 808 height 34
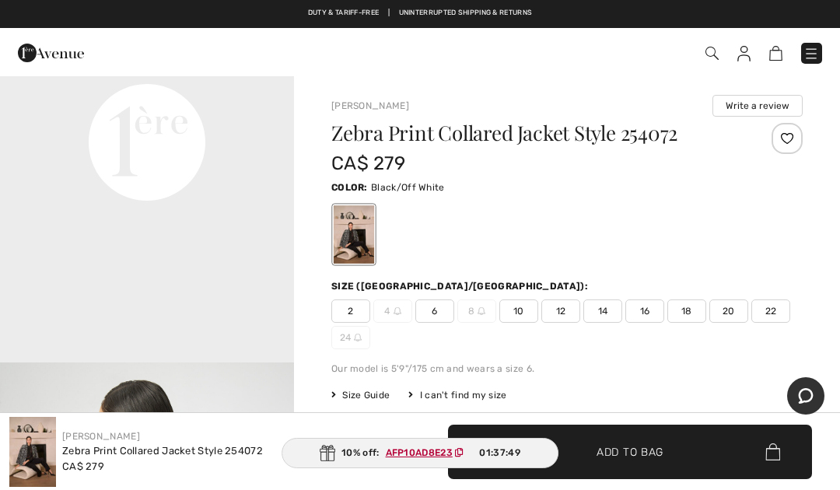
scroll to position [1033, 0]
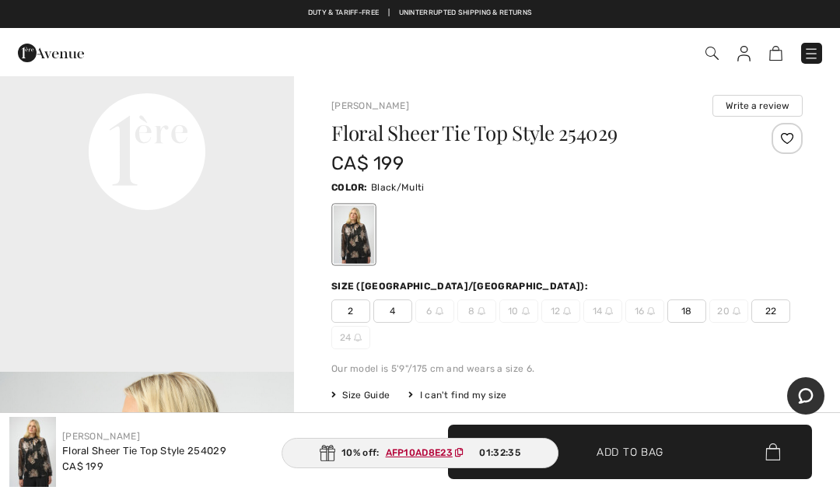
scroll to position [1021, 0]
click at [232, 83] on video "Your browser does not support the video tag." at bounding box center [147, 9] width 294 height 147
click at [251, 83] on video "Your browser does not support the video tag." at bounding box center [147, 9] width 294 height 147
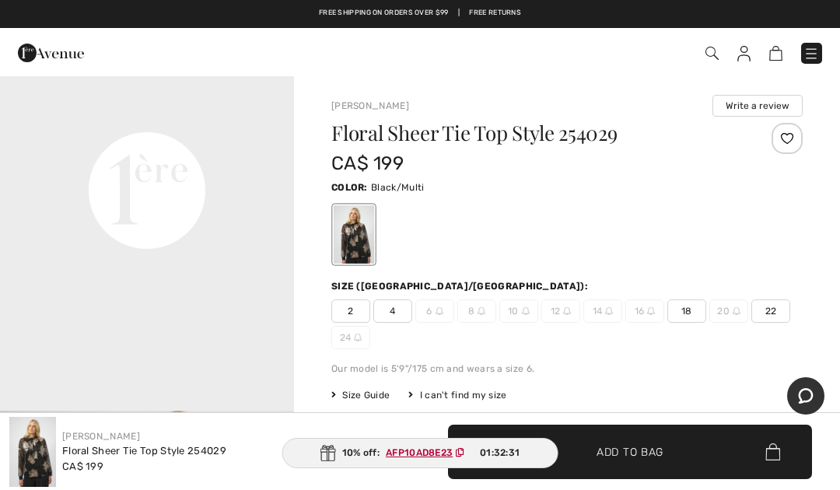
scroll to position [986, 0]
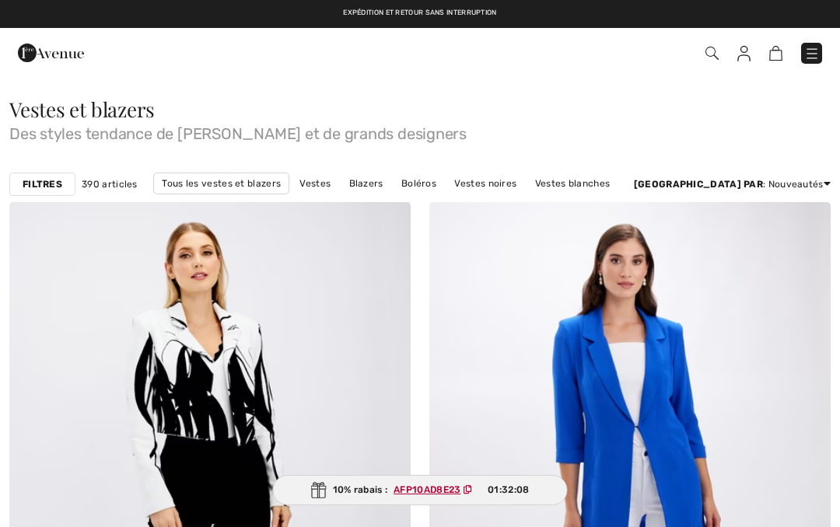
checkbox input "true"
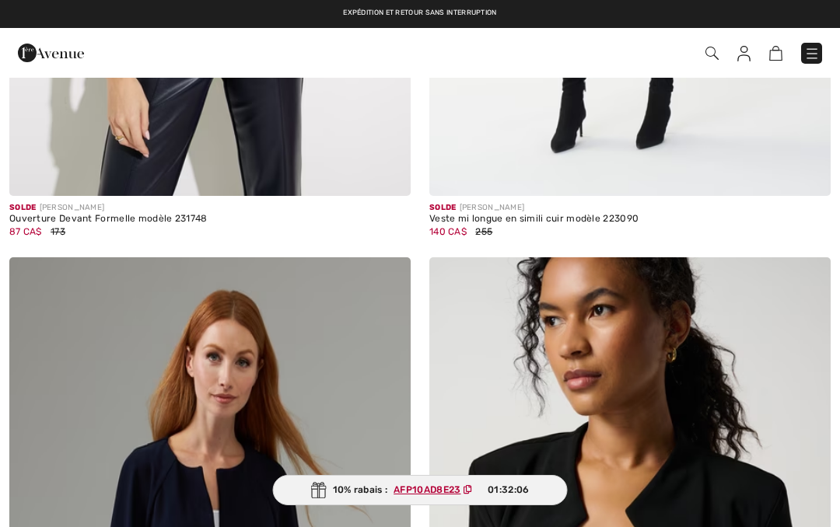
scroll to position [13239, 0]
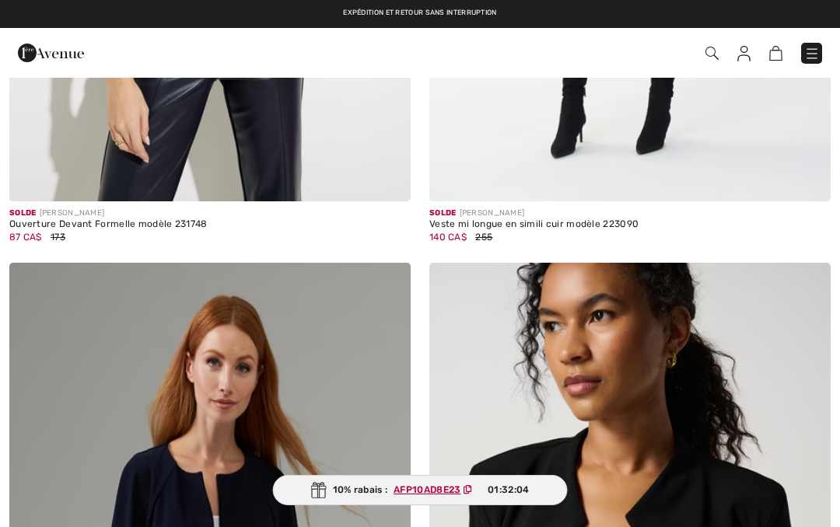
click at [808, 52] on img at bounding box center [812, 54] width 16 height 16
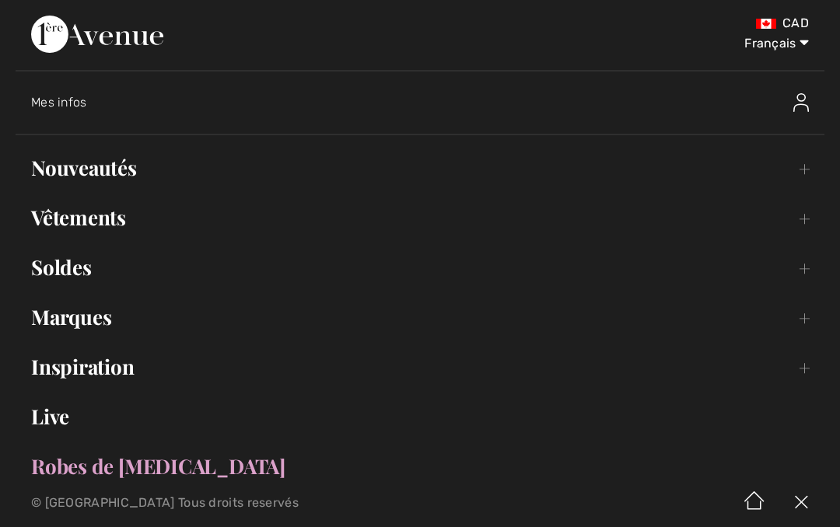
click at [45, 410] on link "Live" at bounding box center [420, 417] width 808 height 34
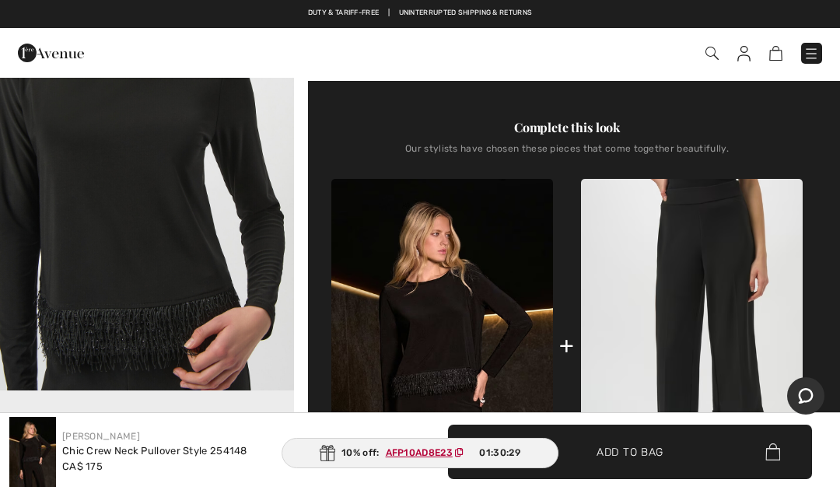
scroll to position [564, 0]
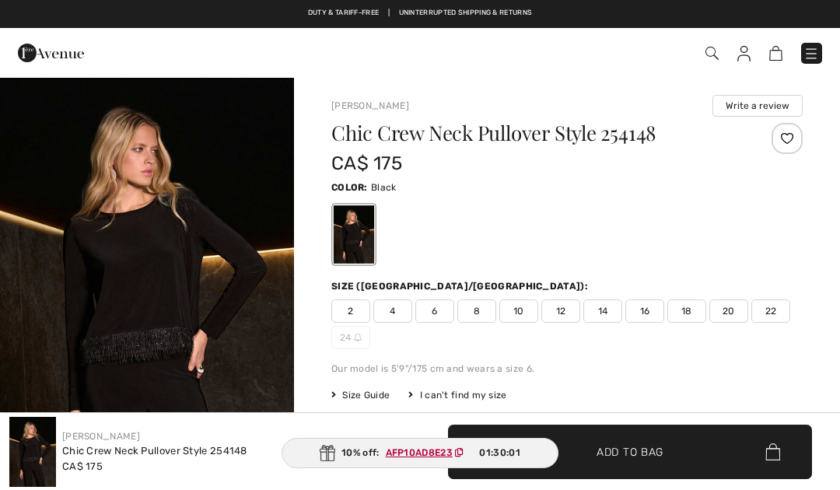
checkbox input "true"
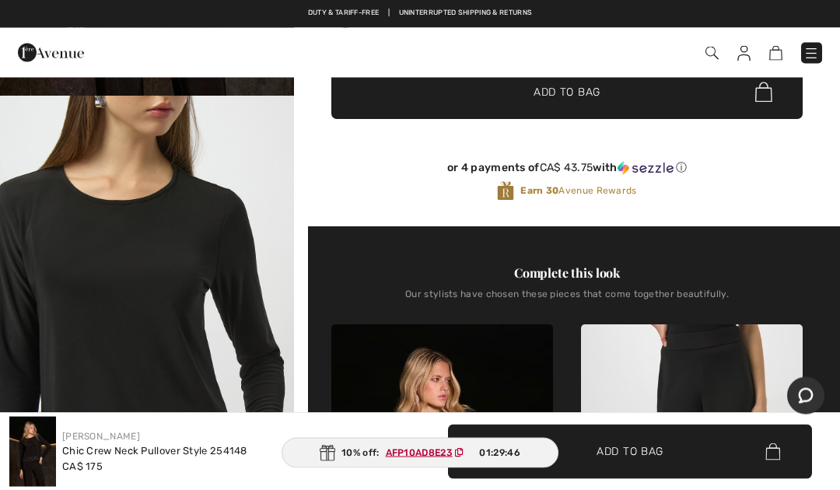
scroll to position [383, 0]
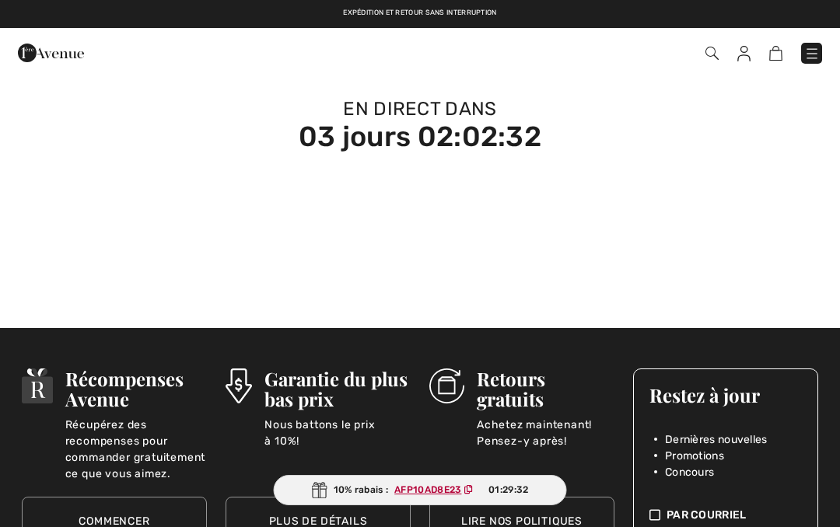
click at [830, 51] on div "Commander" at bounding box center [592, 53] width 483 height 32
click at [814, 46] on img at bounding box center [812, 54] width 16 height 16
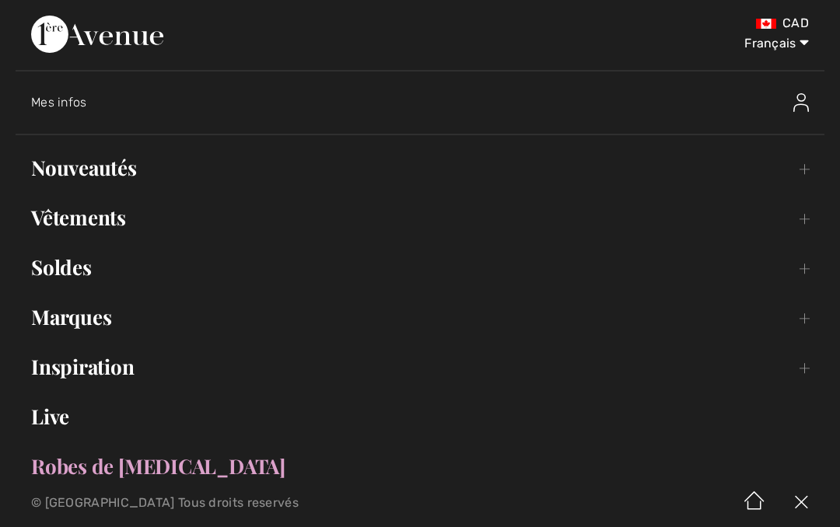
click at [65, 423] on link "Live" at bounding box center [420, 417] width 808 height 34
